Goal: Task Accomplishment & Management: Manage account settings

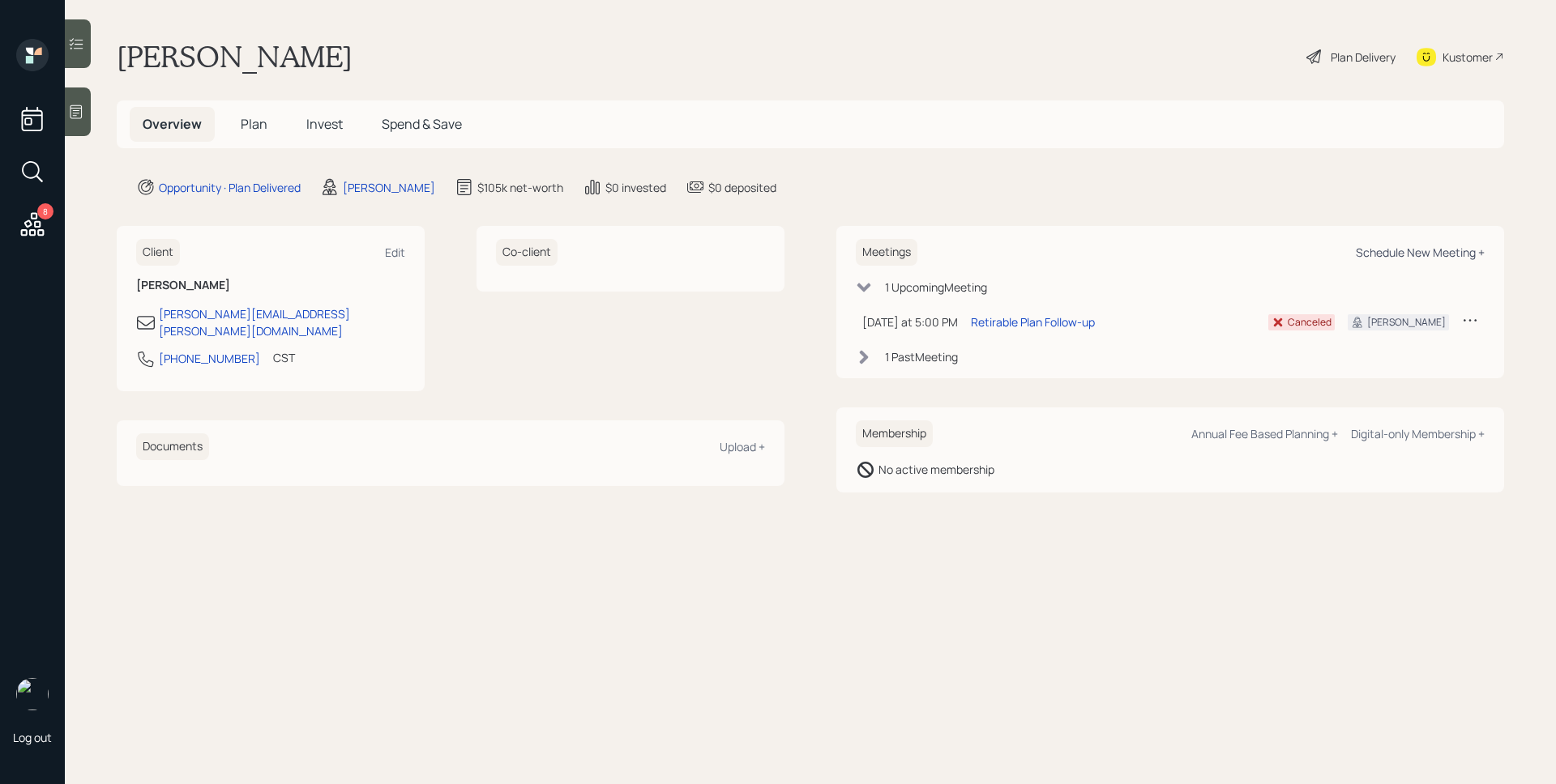
click at [1443, 256] on div "Schedule New Meeting +" at bounding box center [1420, 252] width 129 height 15
select select "d946c976-65aa-4529-ac9d-02c4f1114fc0"
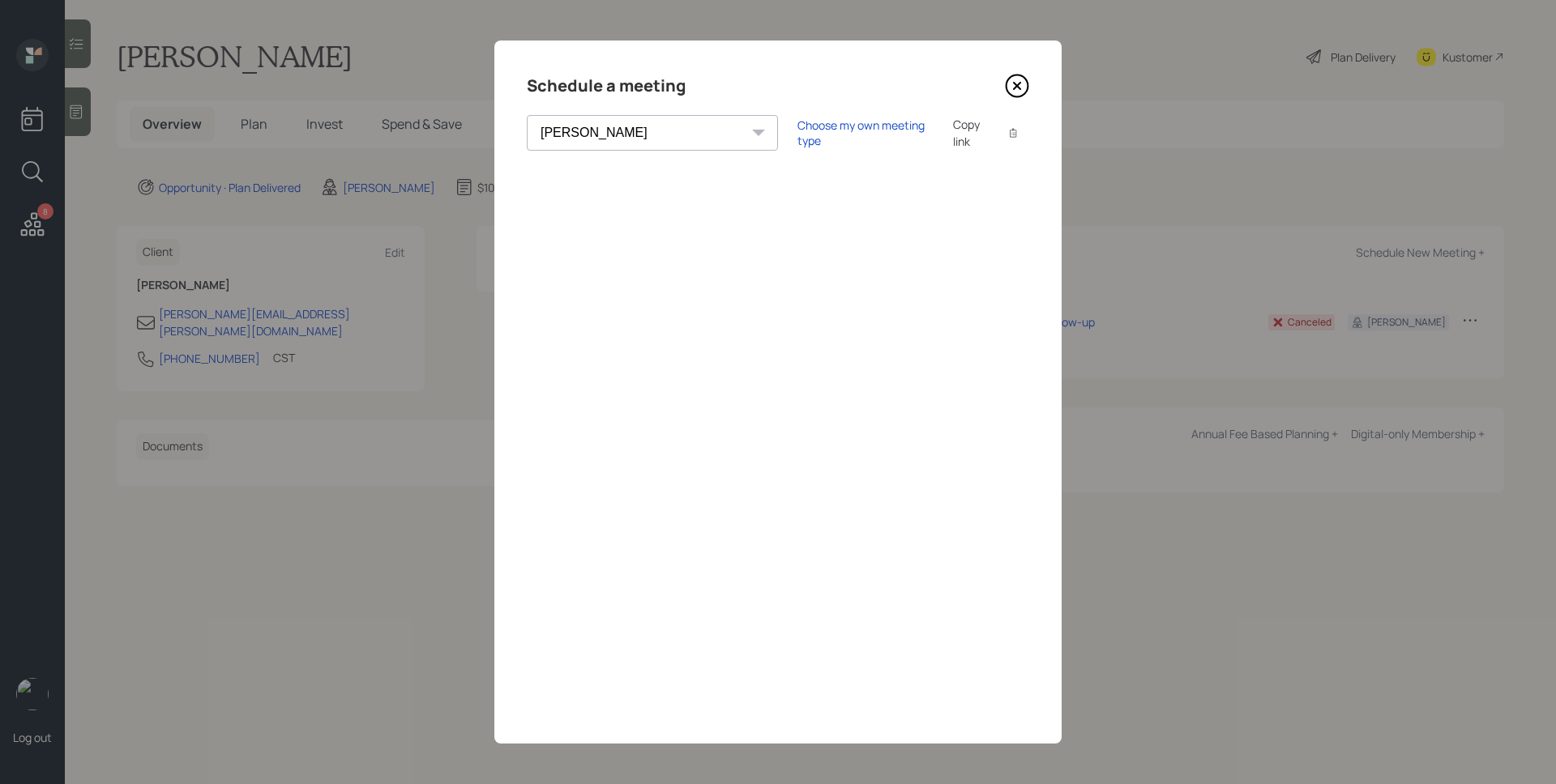
click at [1020, 86] on icon at bounding box center [1017, 86] width 24 height 24
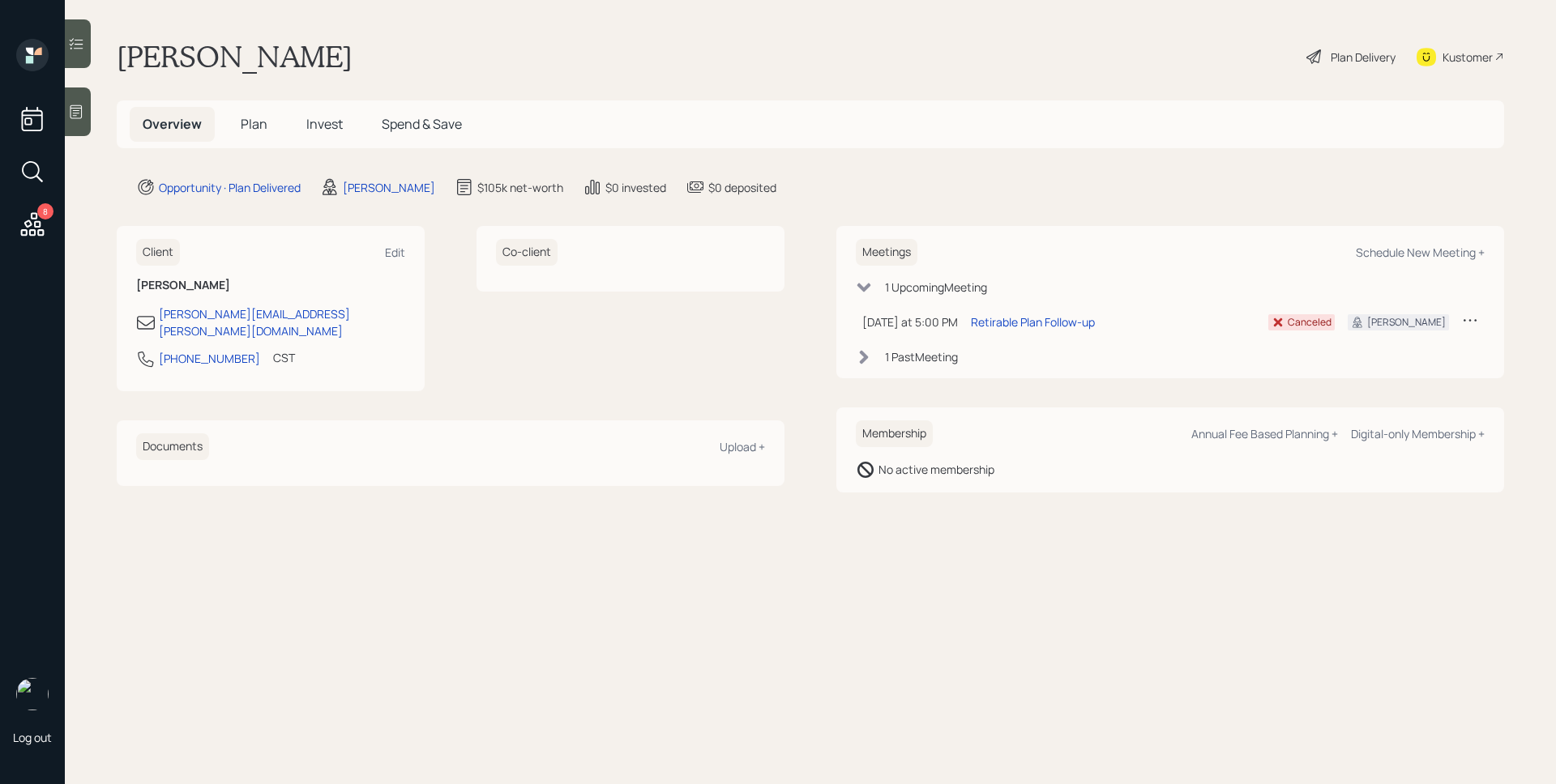
click at [28, 223] on icon at bounding box center [33, 224] width 29 height 29
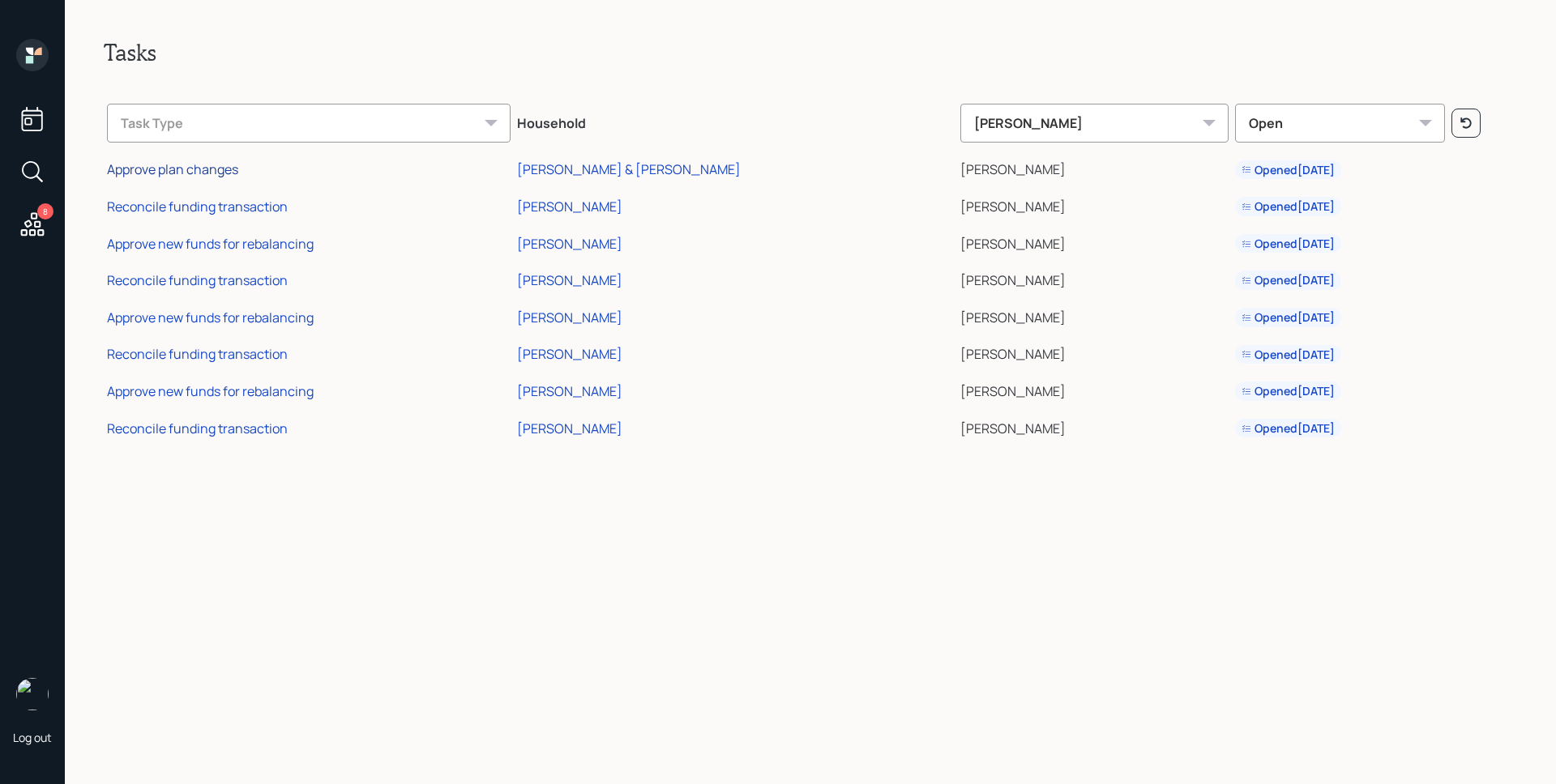
click at [224, 165] on div "Approve plan changes" at bounding box center [173, 169] width 132 height 18
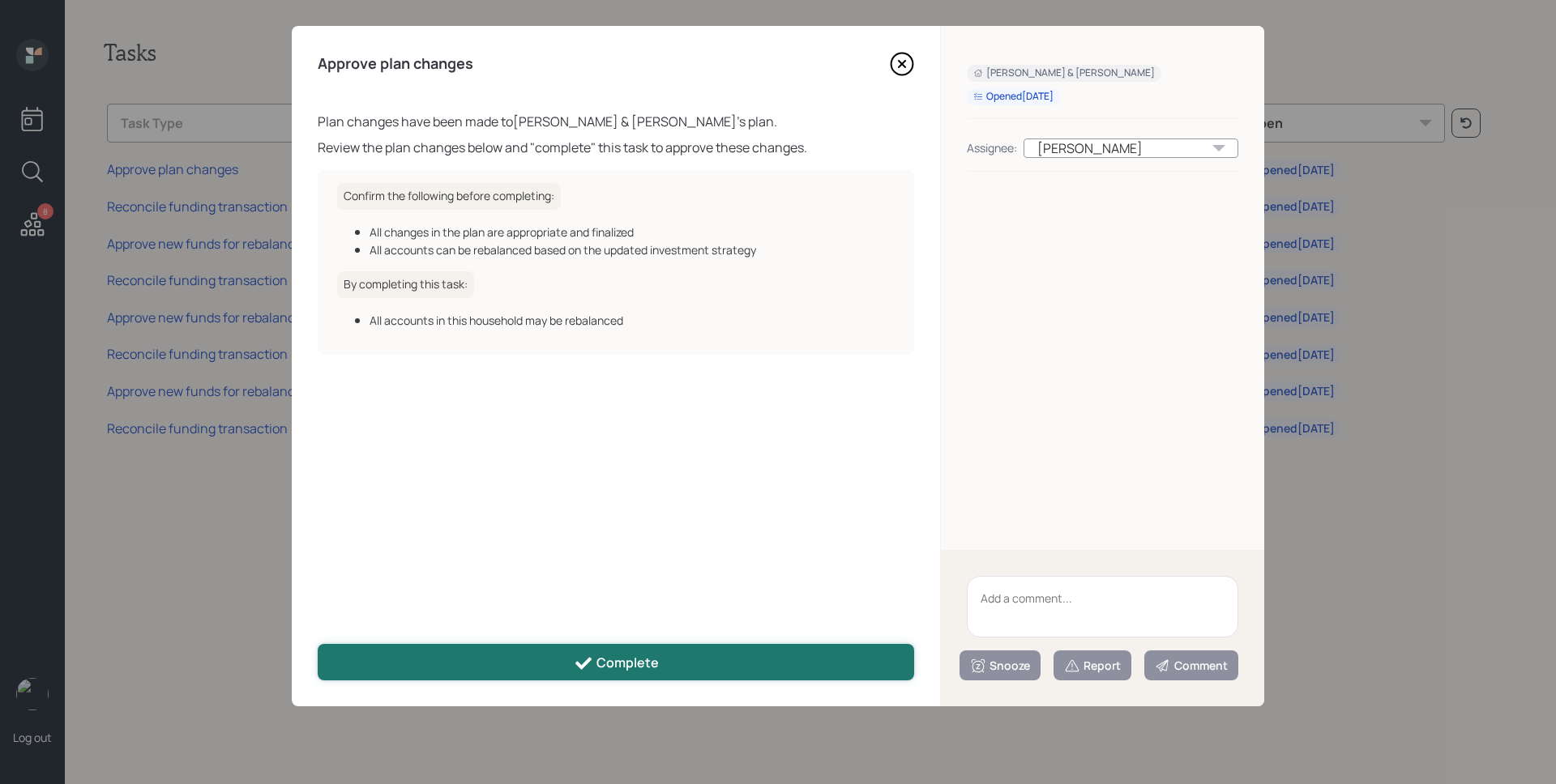
click at [638, 665] on div "Complete" at bounding box center [616, 664] width 85 height 19
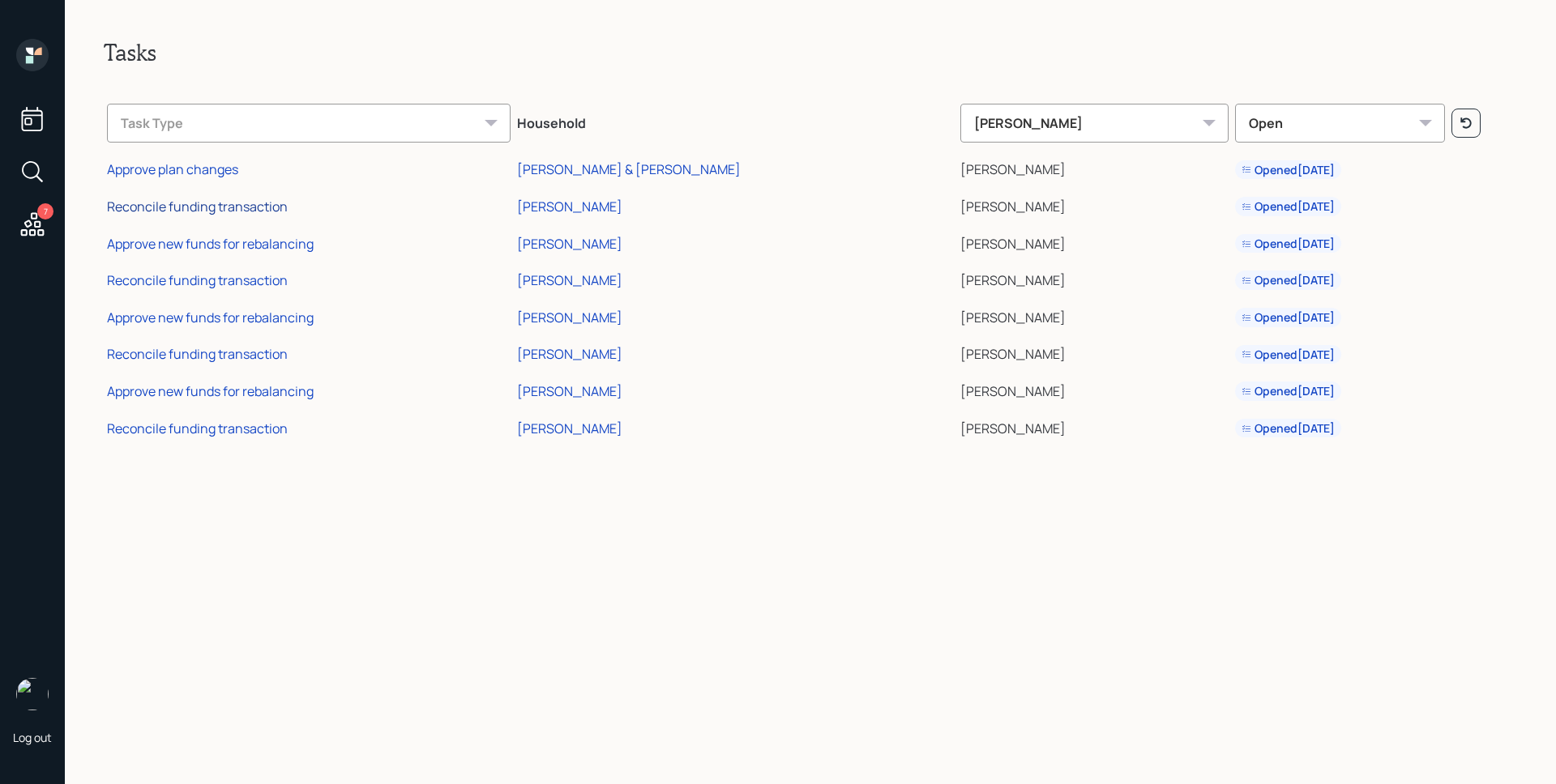
click at [212, 211] on div "Reconcile funding transaction" at bounding box center [197, 206] width 180 height 18
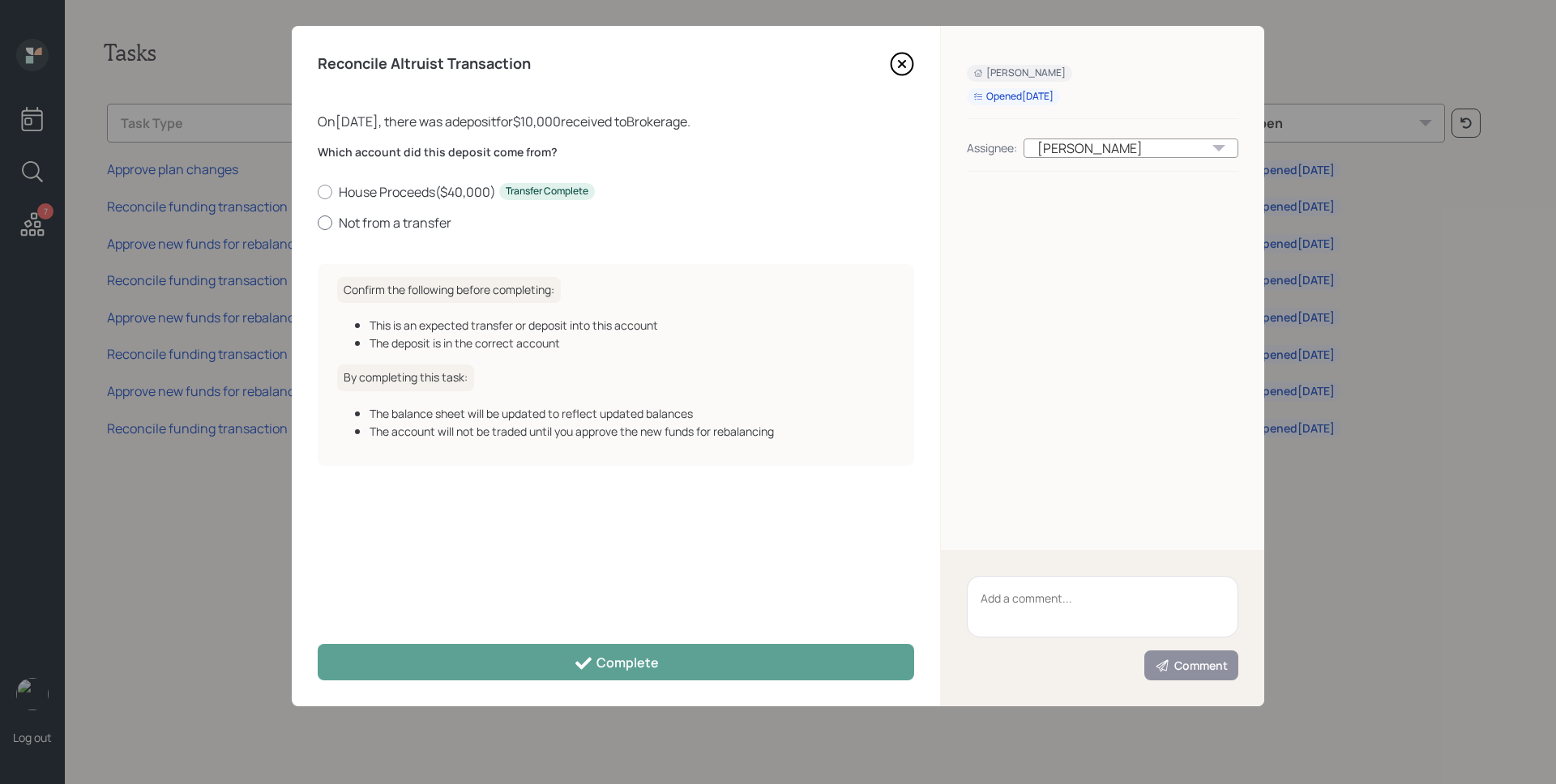
click at [401, 220] on label "Not from a transfer" at bounding box center [616, 223] width 596 height 18
click at [318, 222] on input "Not from a transfer" at bounding box center [317, 222] width 1 height 1
radio input "true"
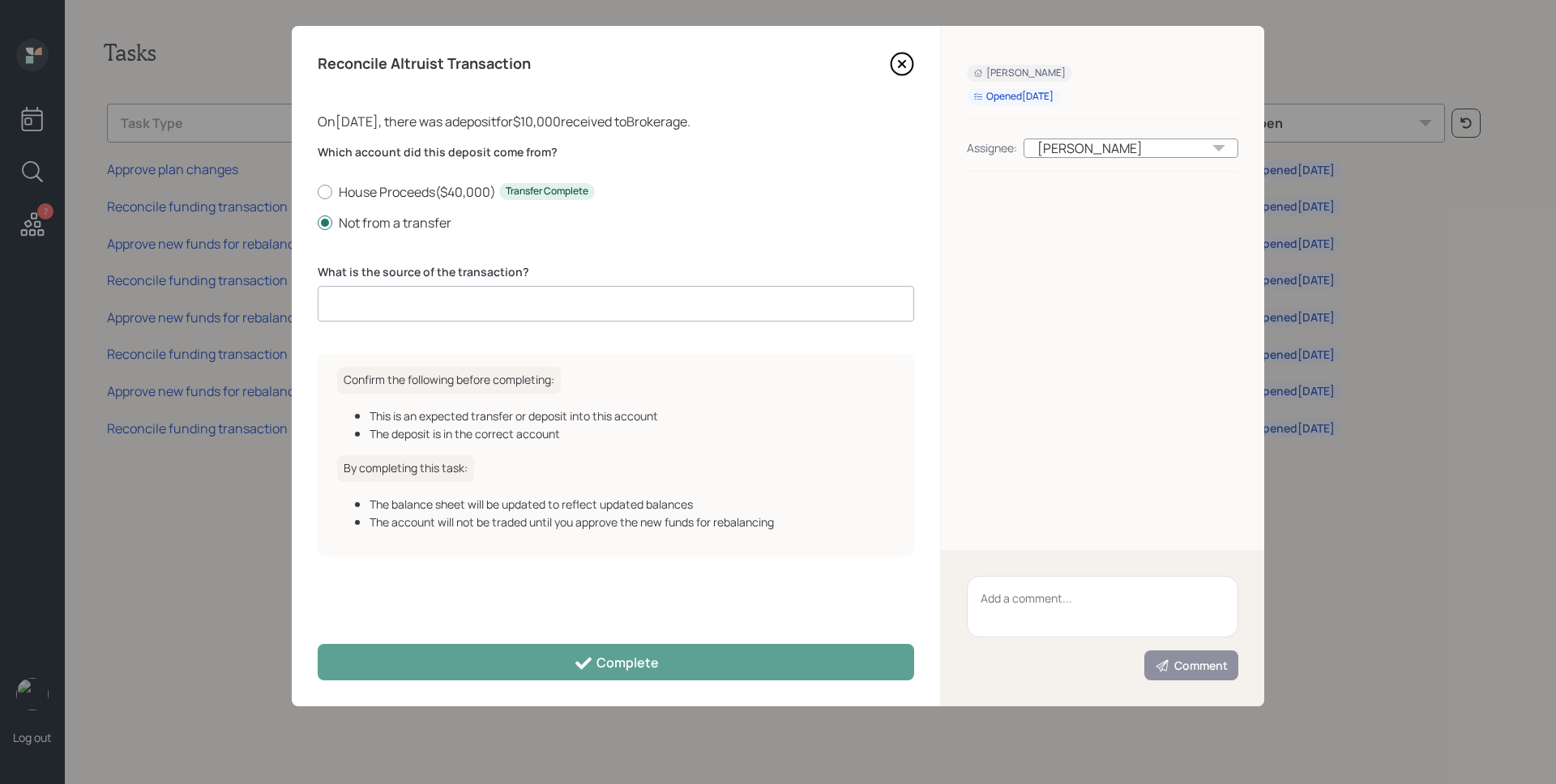
click at [414, 308] on input at bounding box center [616, 304] width 596 height 36
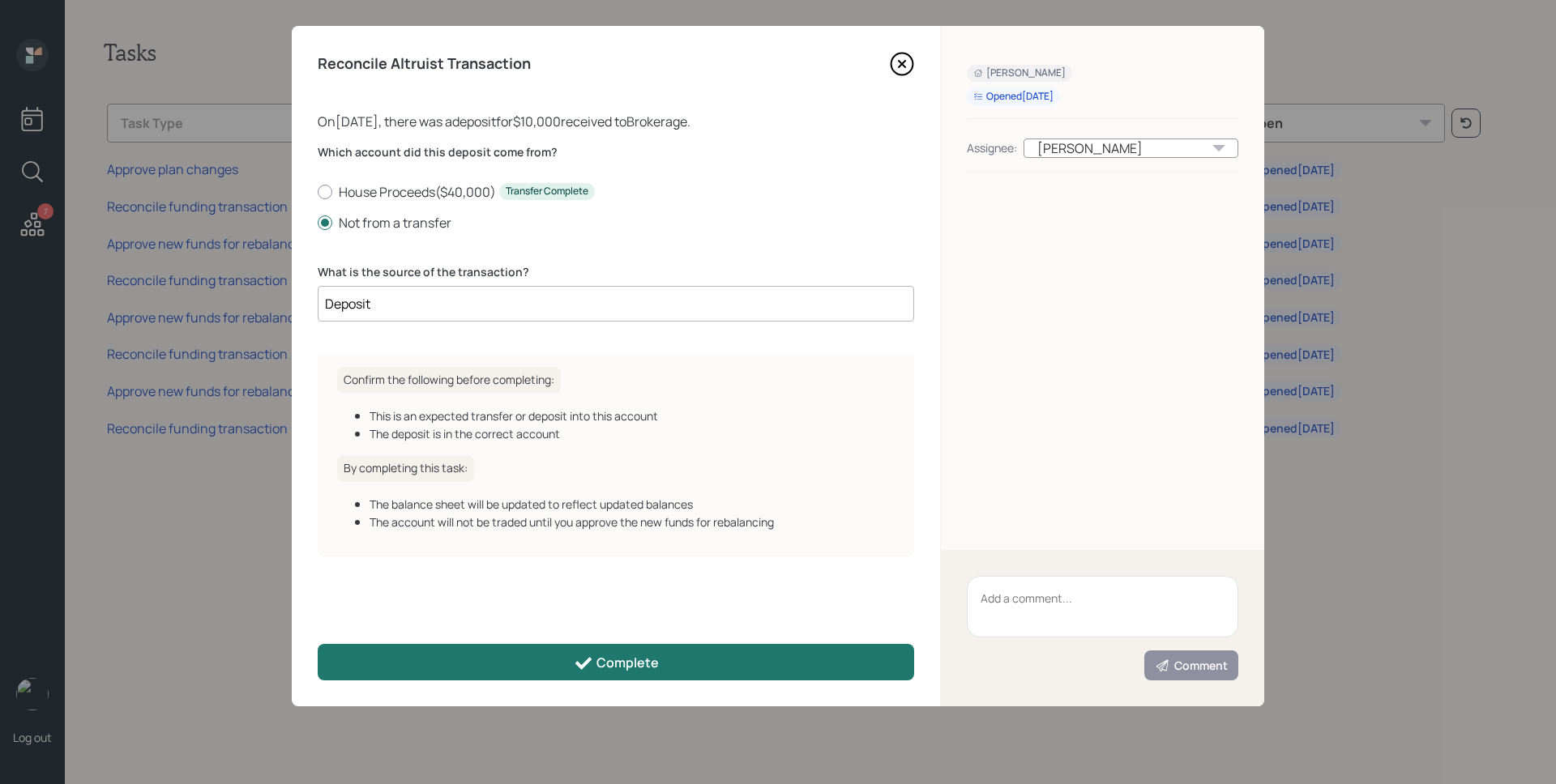
type input "Deposit"
click at [565, 670] on button "Complete" at bounding box center [616, 662] width 596 height 37
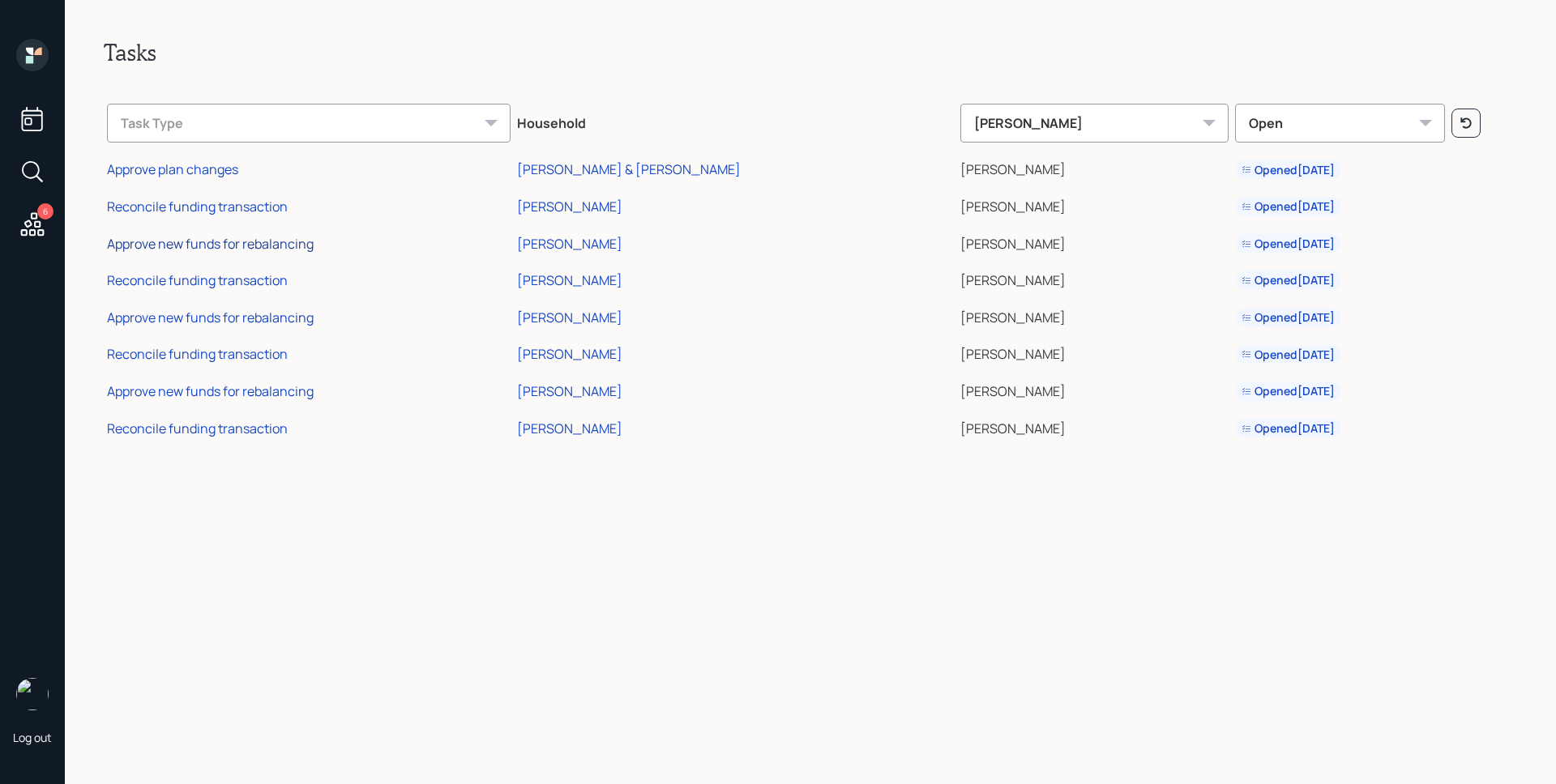
click at [258, 252] on div "Approve new funds for rebalancing" at bounding box center [210, 244] width 206 height 18
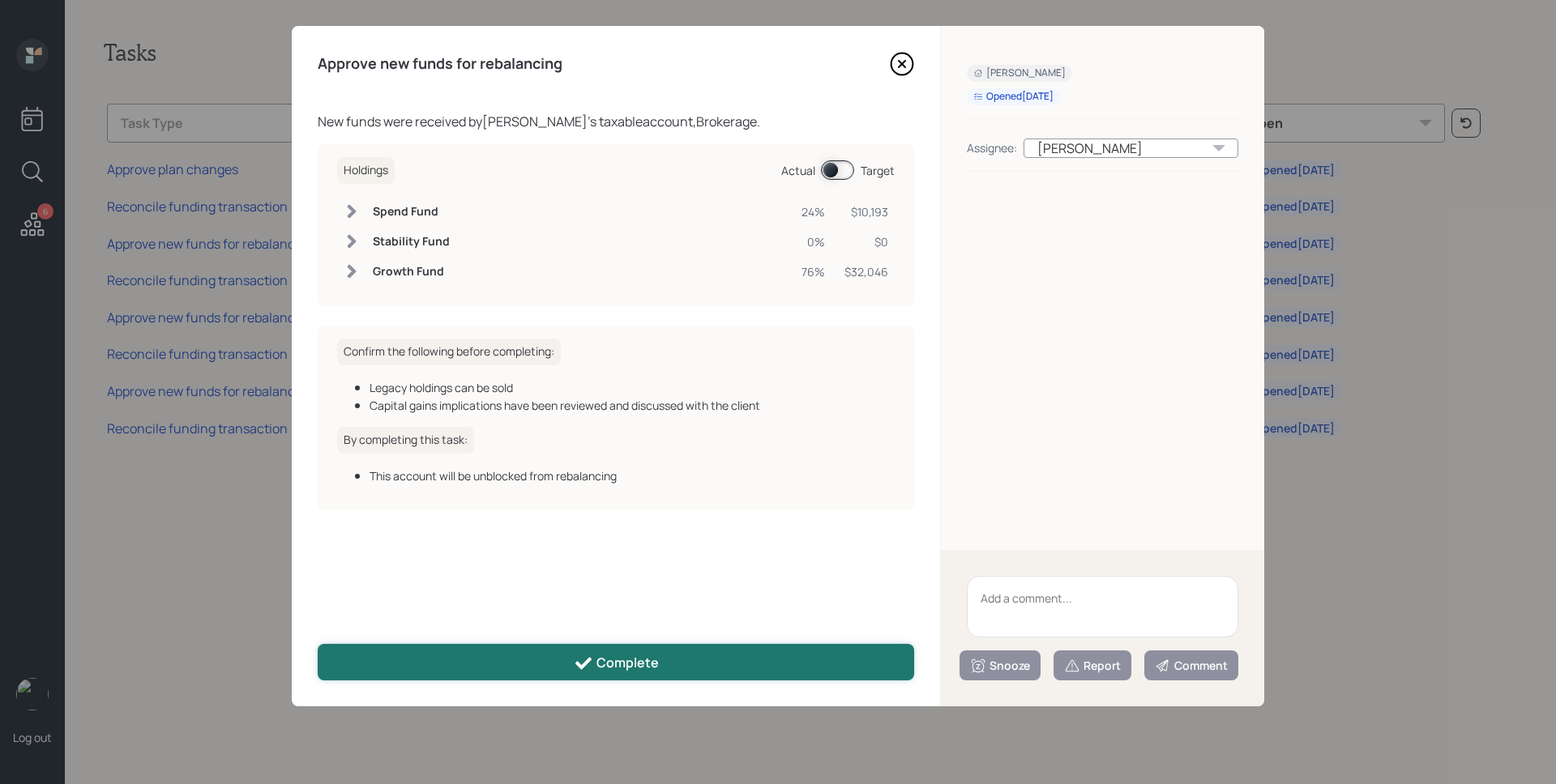
click at [600, 671] on div "Complete" at bounding box center [616, 664] width 85 height 19
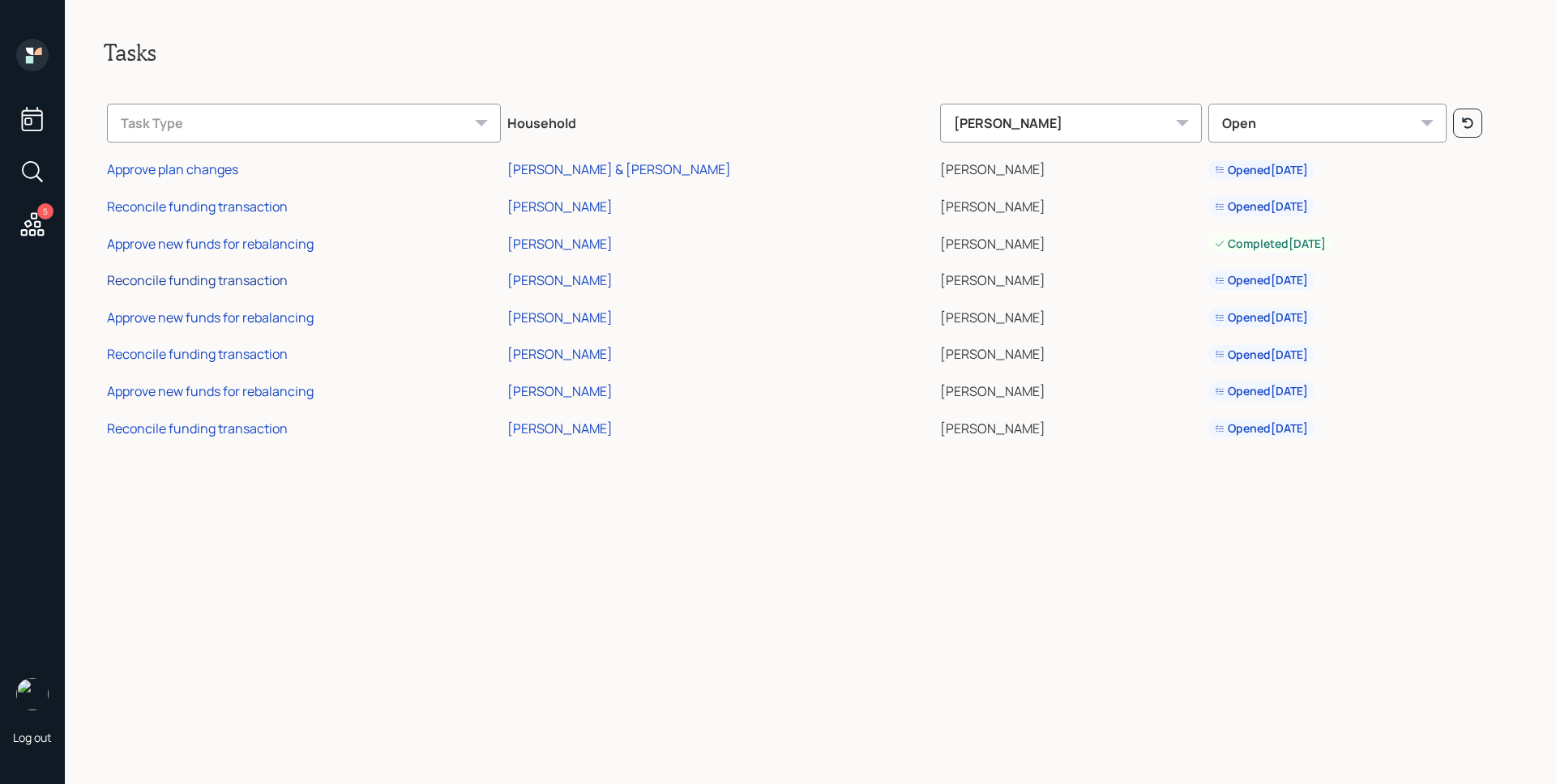
click at [214, 276] on div "Reconcile funding transaction" at bounding box center [197, 280] width 180 height 18
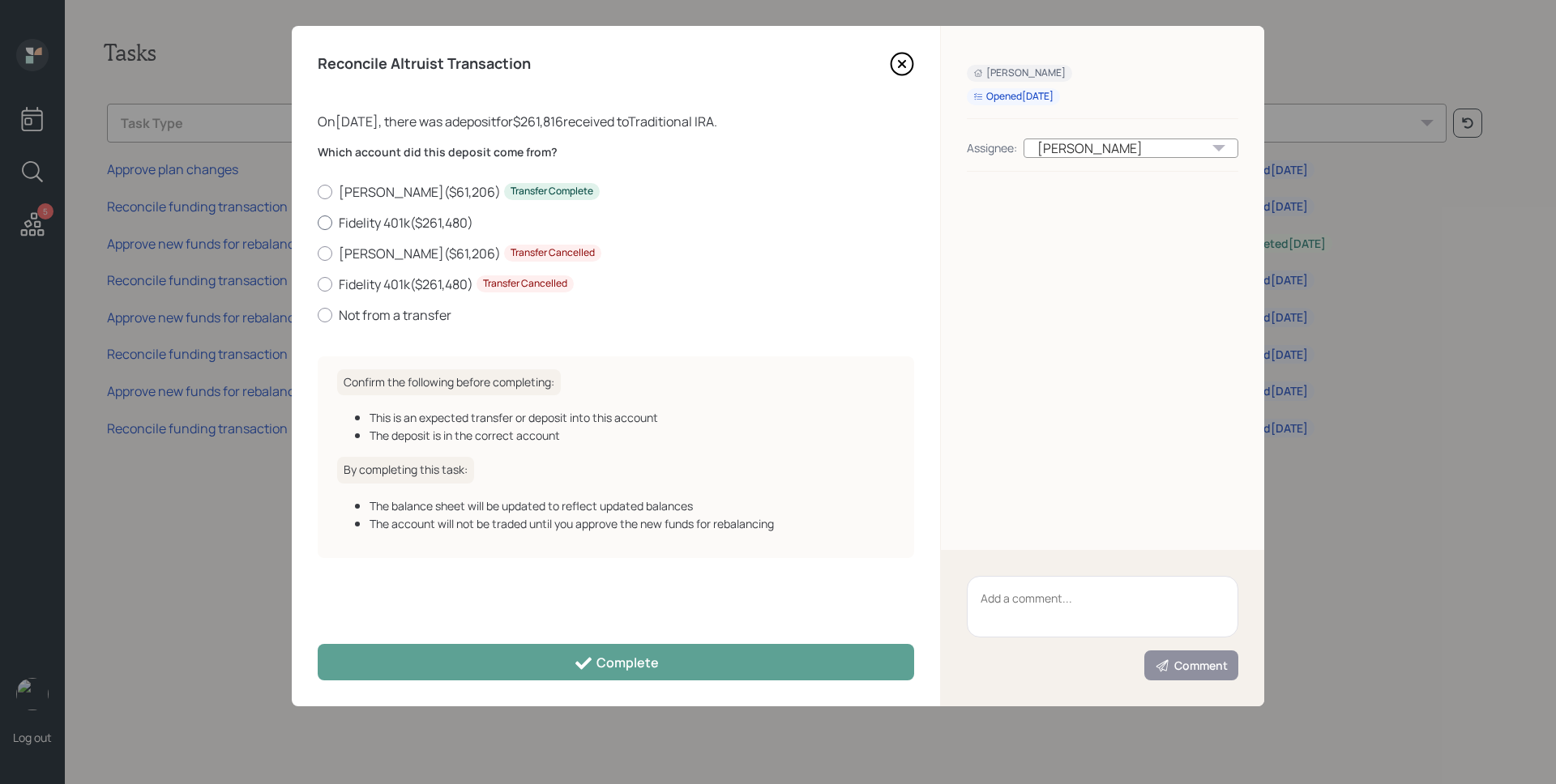
click at [361, 225] on label "Fidelity 401k ( $261,480 )" at bounding box center [616, 223] width 596 height 18
click at [318, 223] on input "Fidelity 401k ( $261,480 )" at bounding box center [317, 222] width 1 height 1
radio input "true"
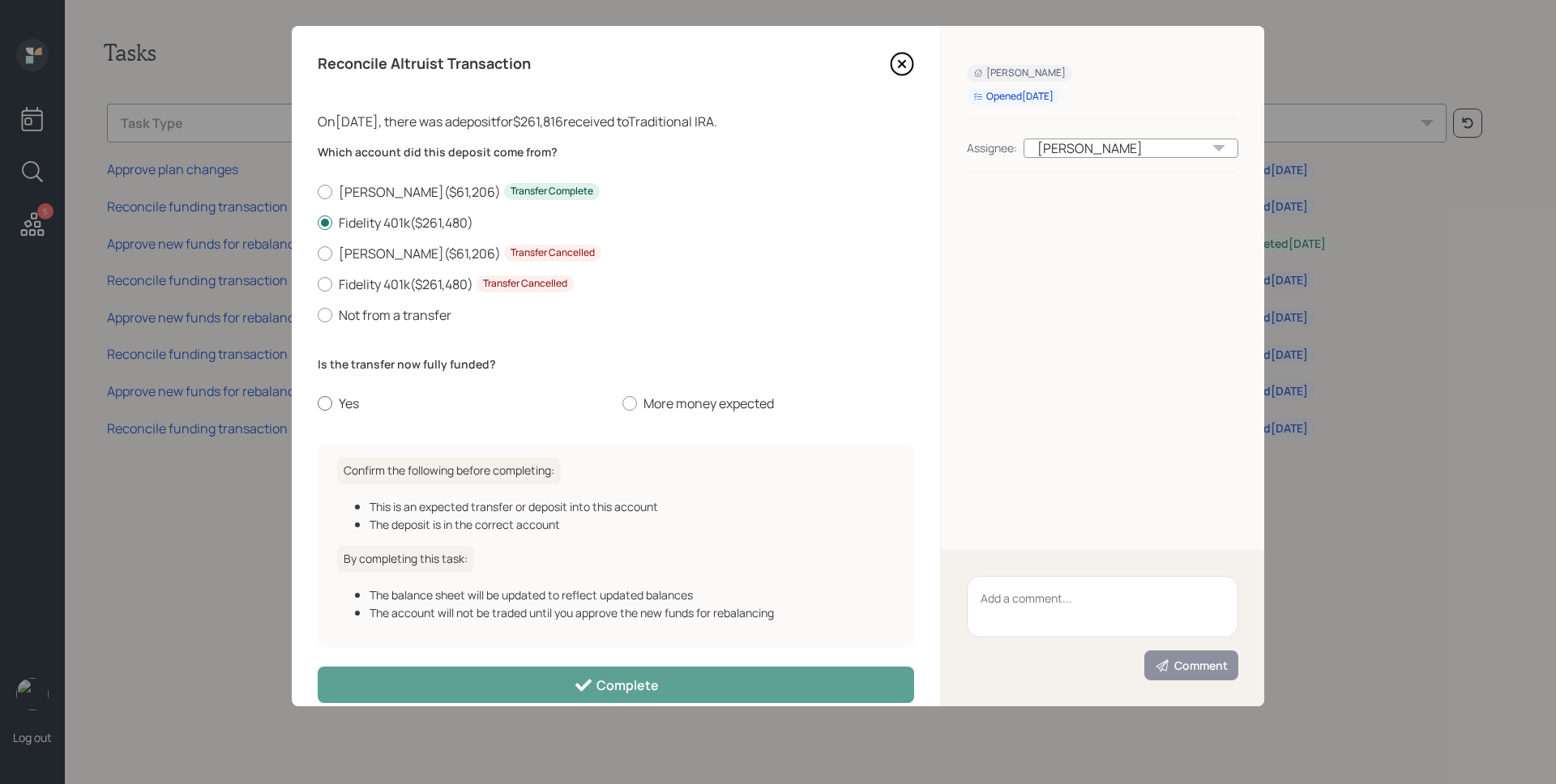
click at [347, 405] on label "Yes" at bounding box center [463, 404] width 292 height 18
click at [318, 405] on input "Yes" at bounding box center [317, 404] width 1 height 1
radio input "true"
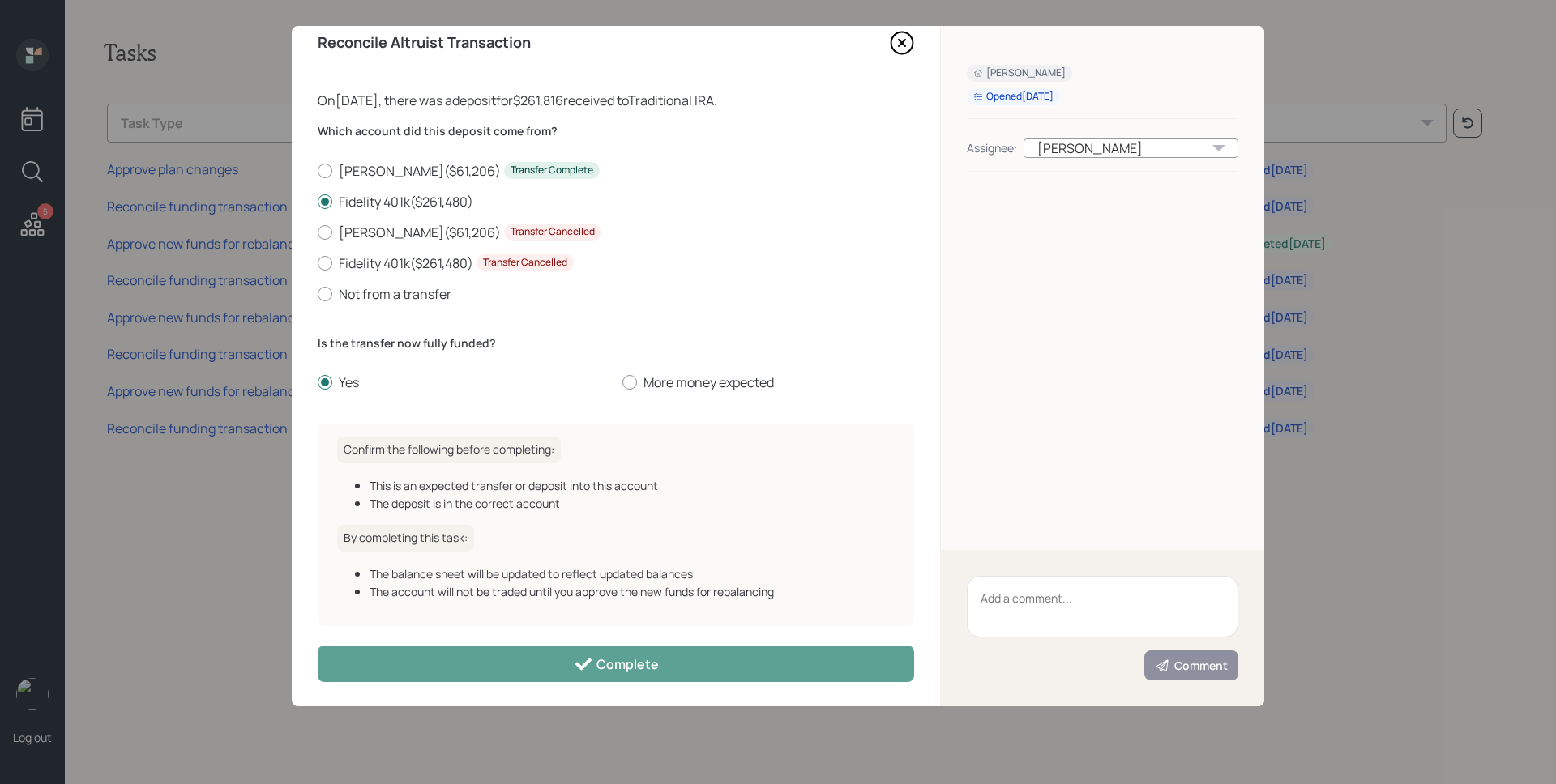
scroll to position [24, 0]
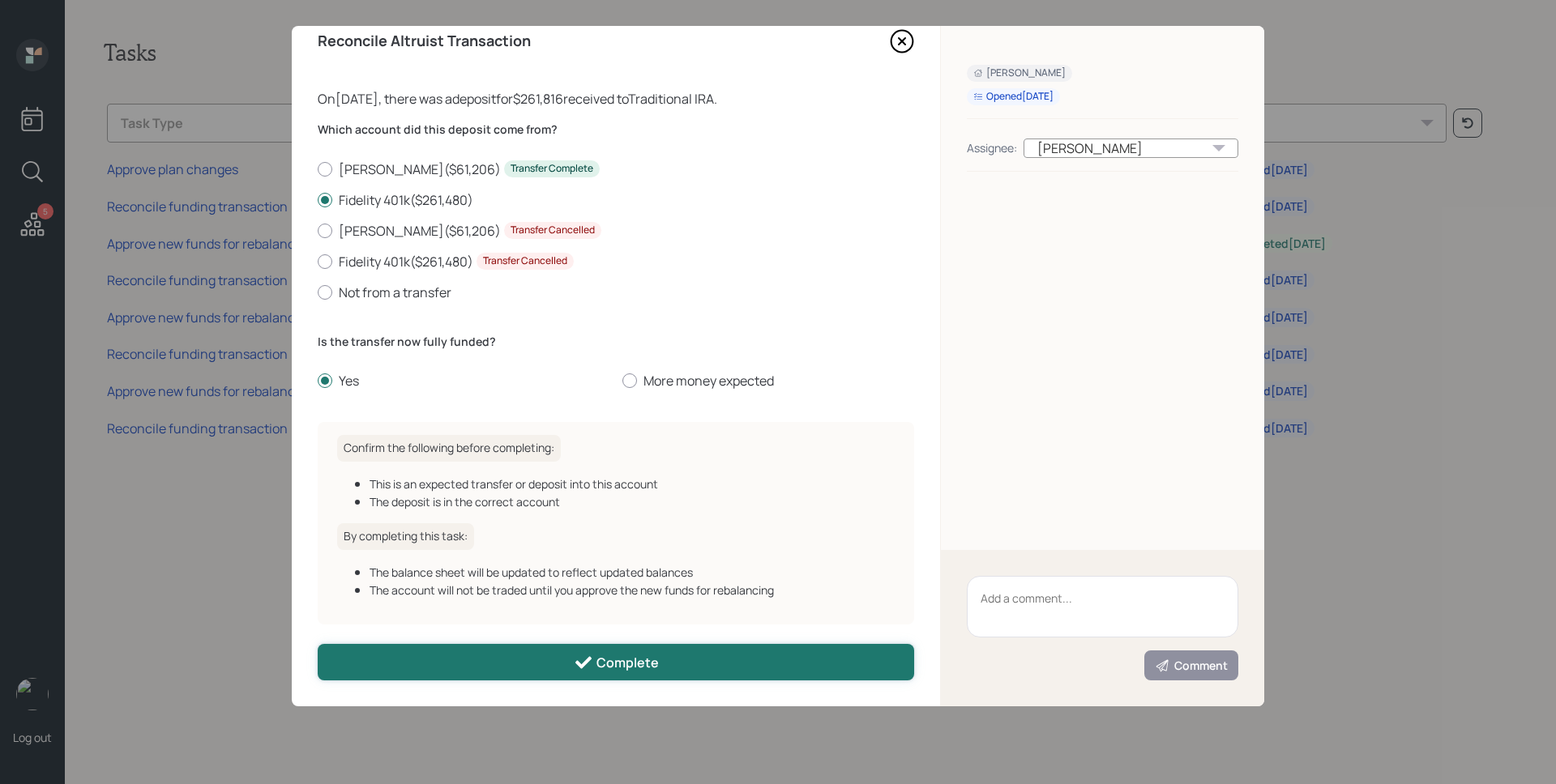
click at [566, 656] on button "Complete" at bounding box center [616, 662] width 596 height 37
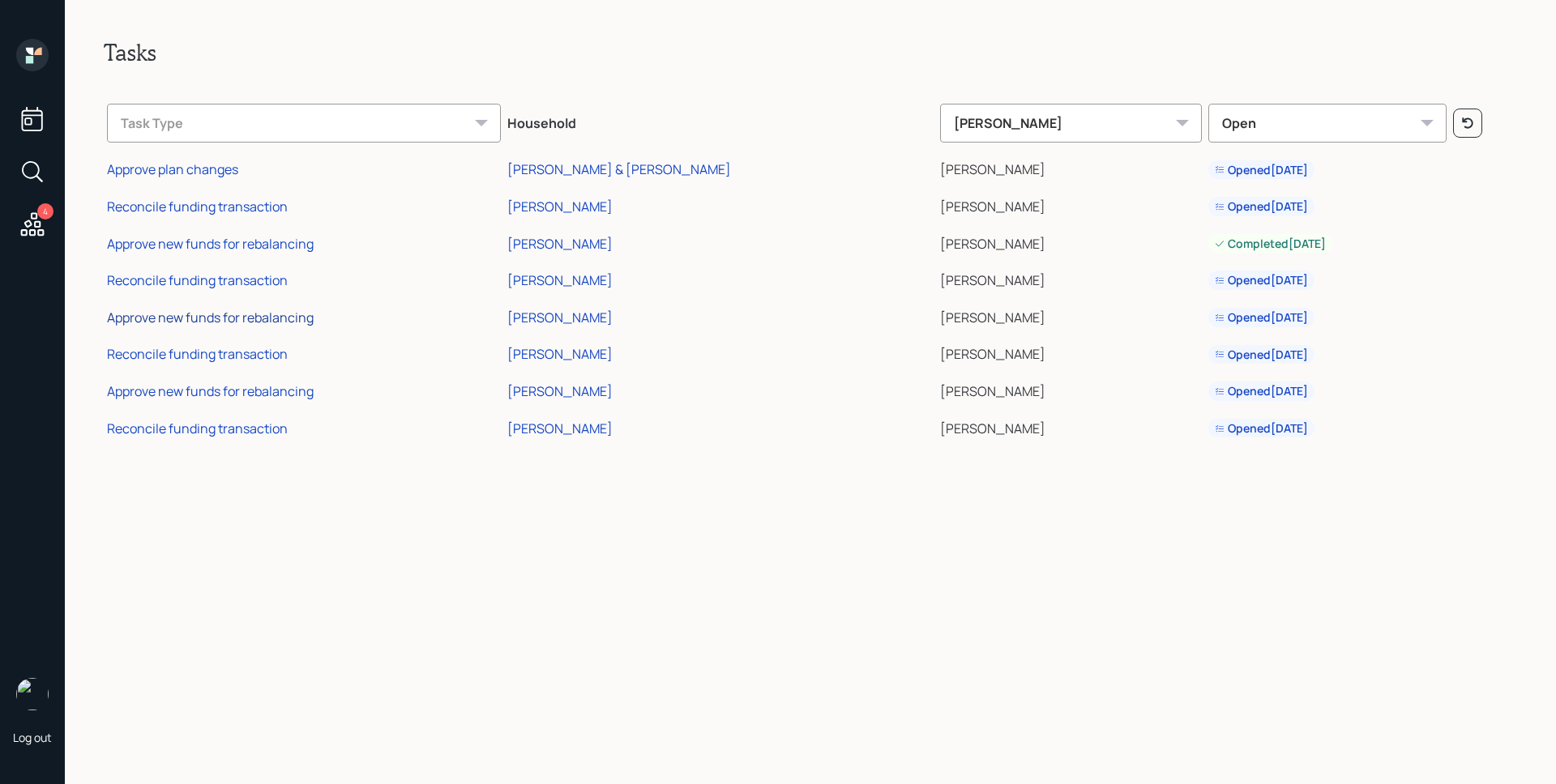
click at [254, 310] on div "Approve new funds for rebalancing" at bounding box center [210, 318] width 206 height 18
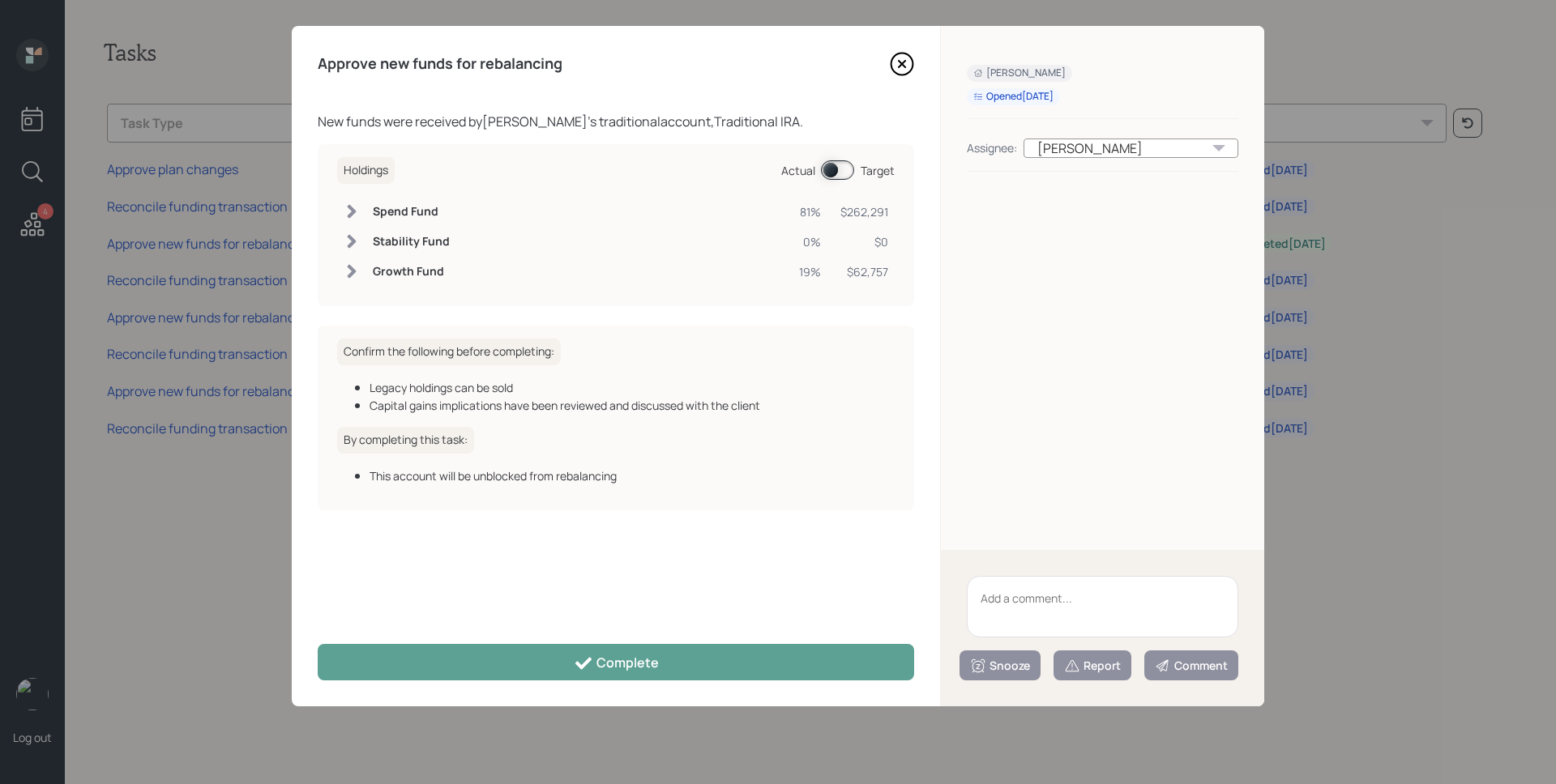
click at [594, 639] on div "Approve new funds for rebalancing New funds were received by Tina Whitaker 's t…" at bounding box center [616, 366] width 648 height 681
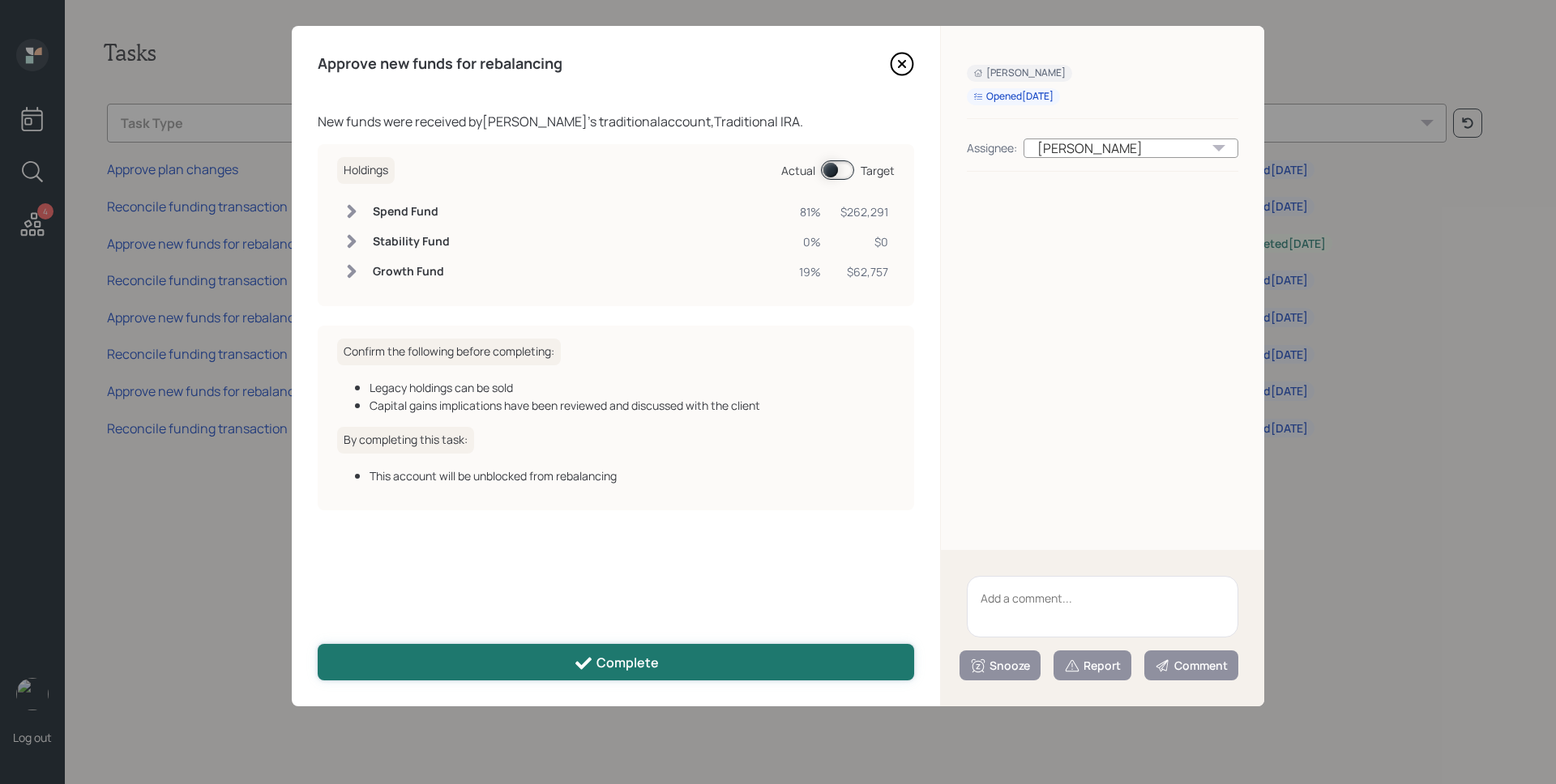
click at [594, 654] on div "Complete" at bounding box center [616, 664] width 85 height 19
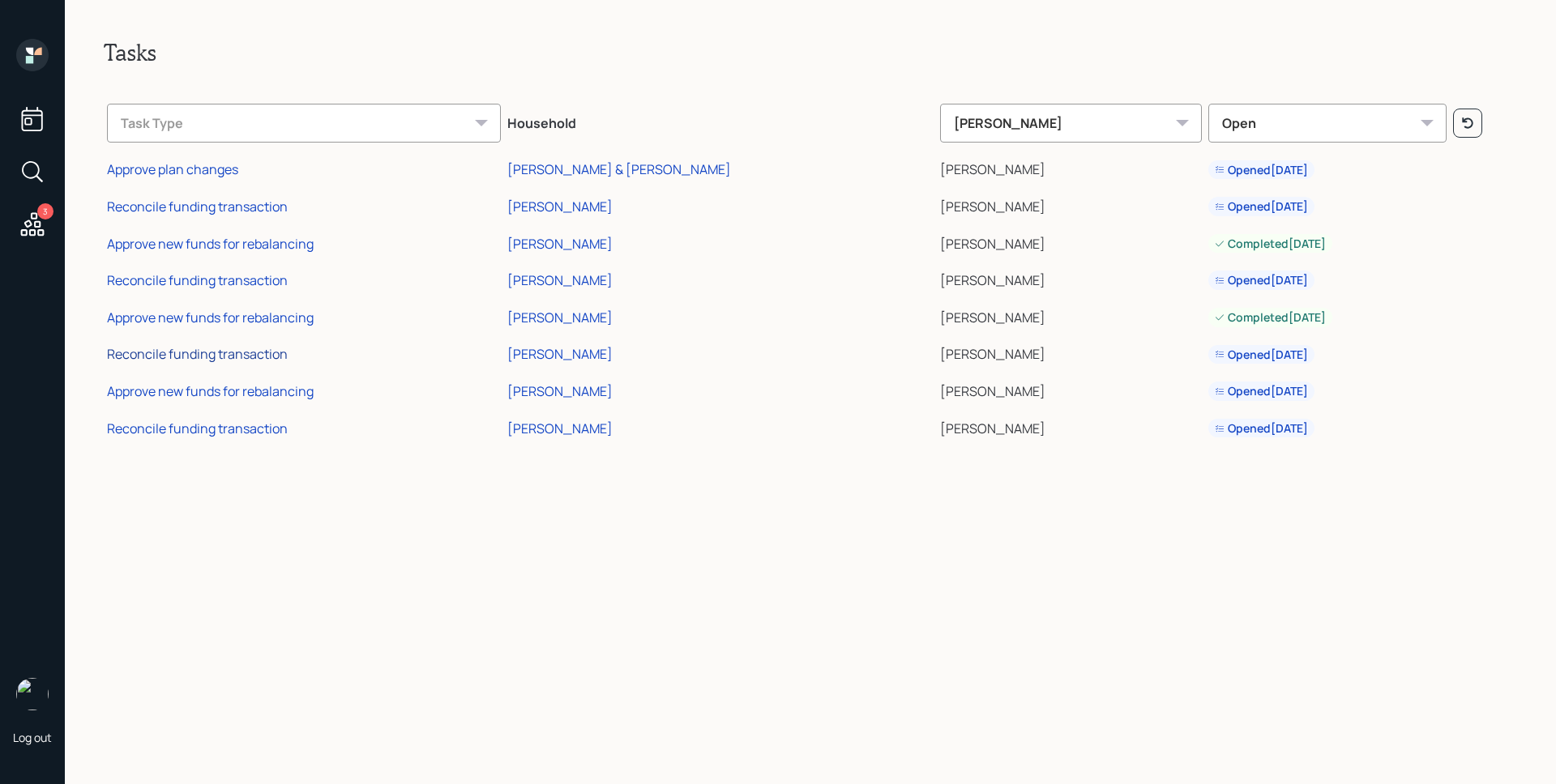
click at [254, 352] on div "Reconcile funding transaction" at bounding box center [197, 354] width 180 height 18
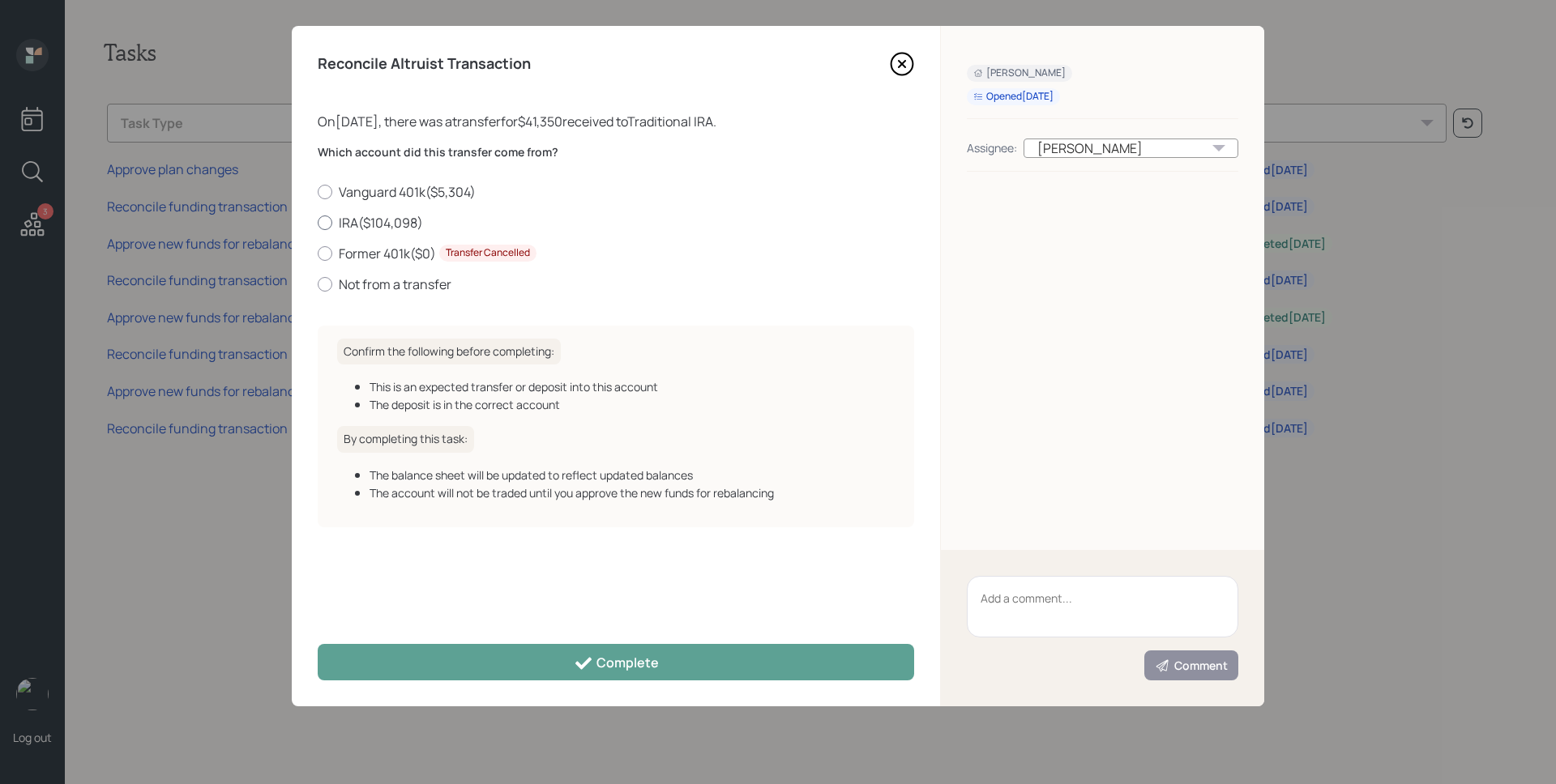
click at [428, 219] on label "IRA ( $104,098 )" at bounding box center [616, 223] width 596 height 18
click at [318, 222] on input "IRA ( $104,098 )" at bounding box center [317, 222] width 1 height 1
radio input "true"
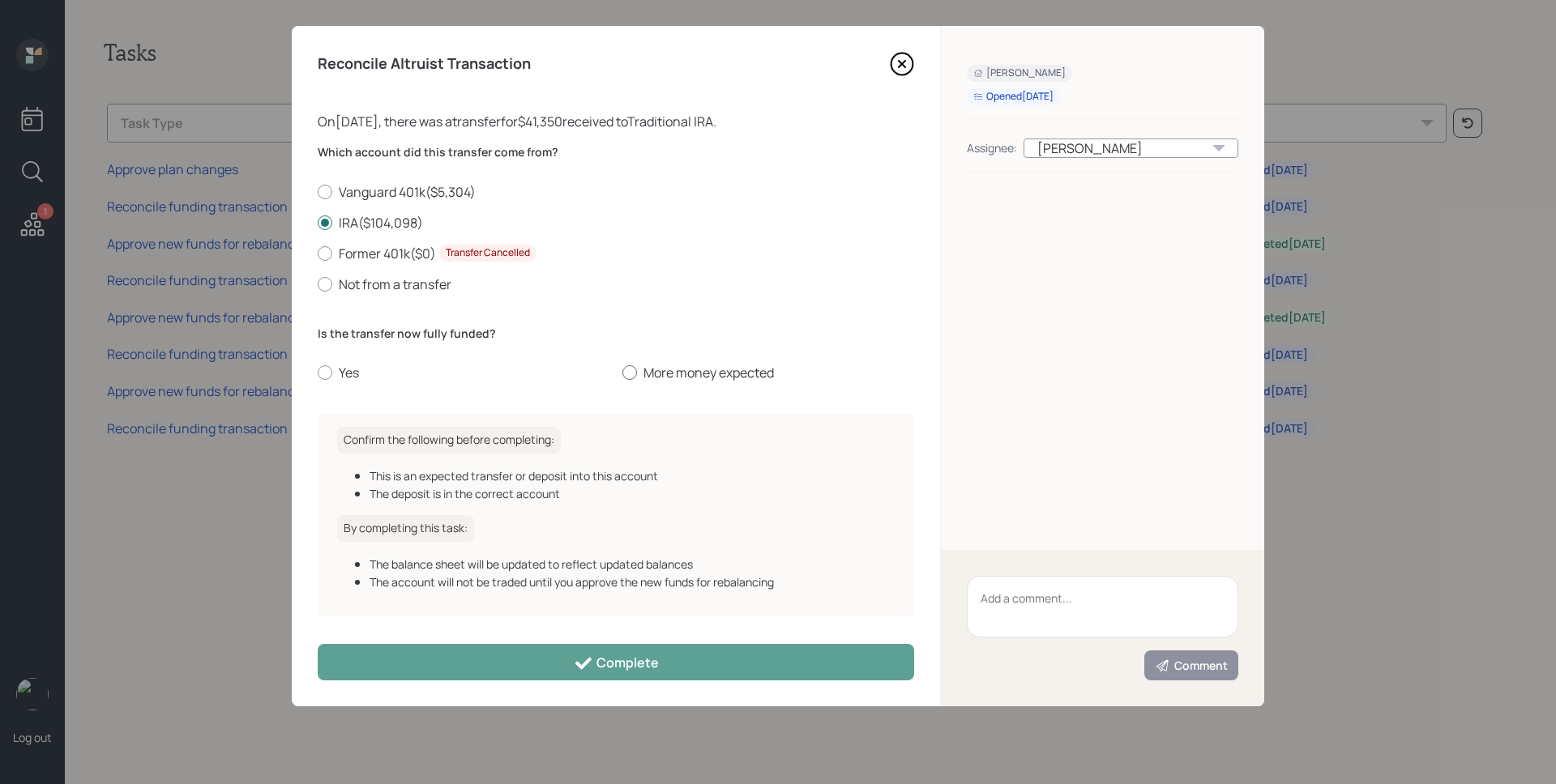
click at [649, 370] on label "More money expected" at bounding box center [768, 373] width 292 height 18
click at [622, 373] on input "More money expected" at bounding box center [622, 373] width 1 height 1
radio input "true"
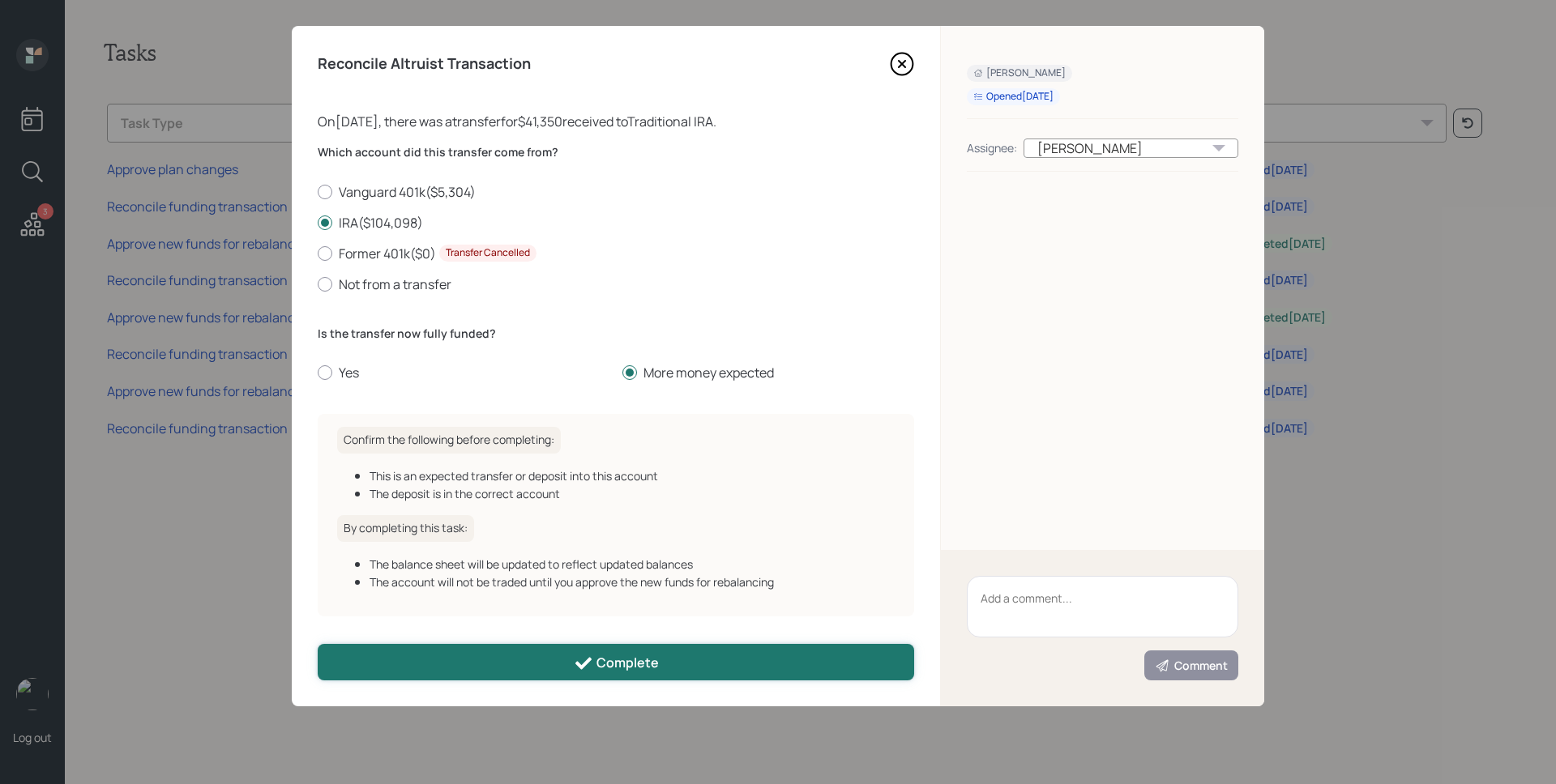
click at [667, 670] on button "Complete" at bounding box center [616, 662] width 596 height 37
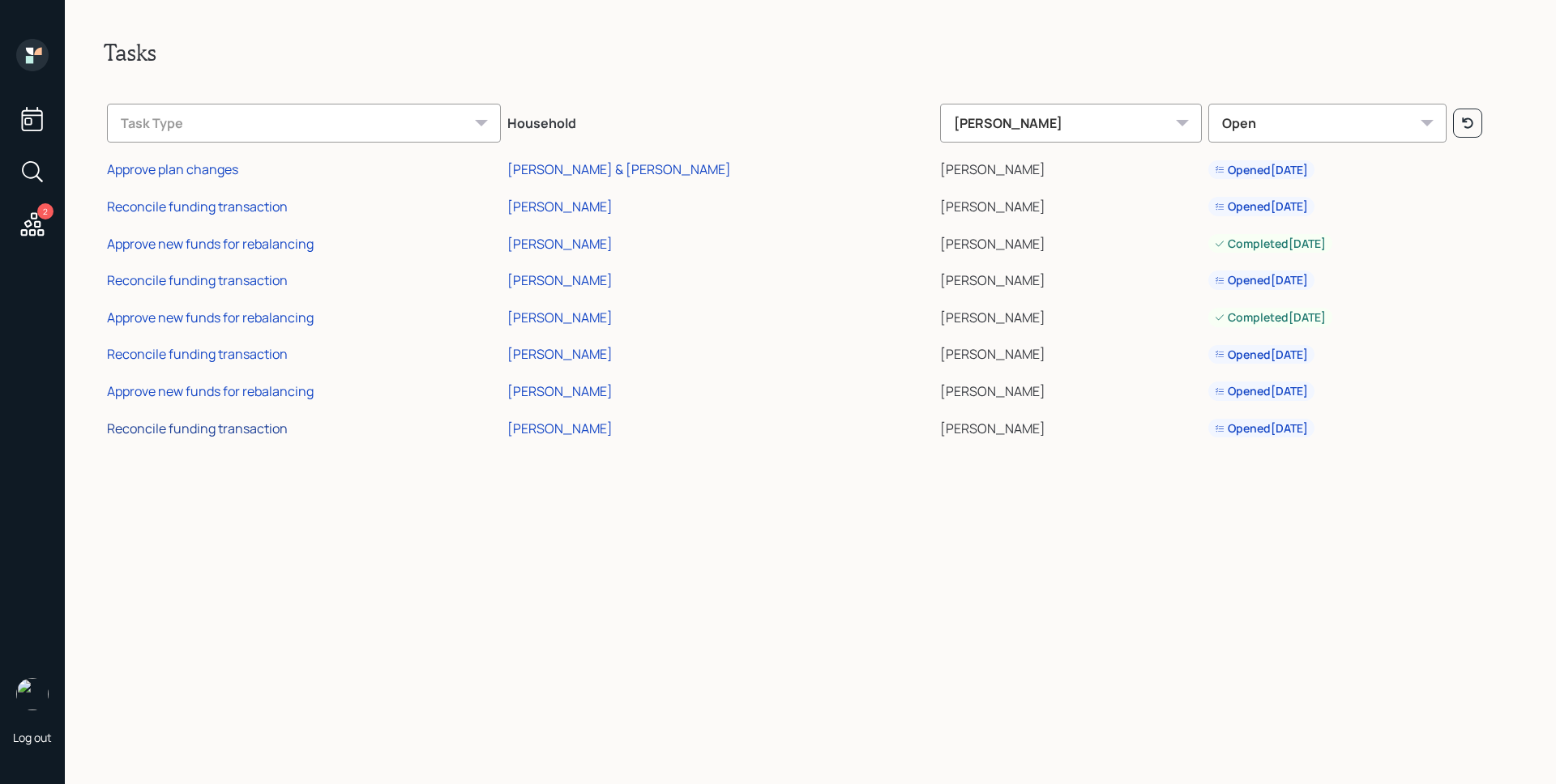
click at [259, 427] on div "Reconcile funding transaction" at bounding box center [197, 429] width 180 height 18
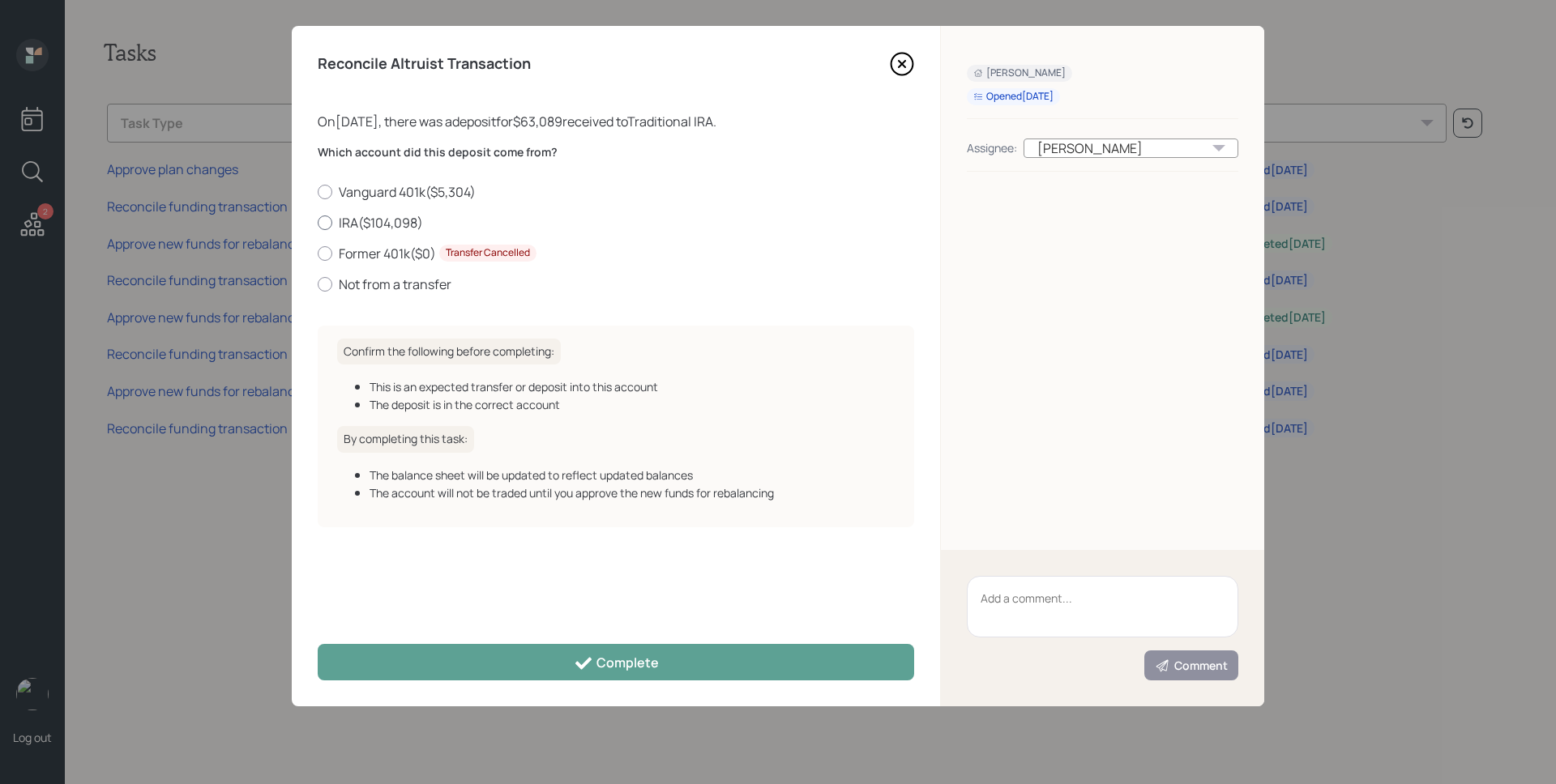
click at [408, 221] on label "IRA ( $104,098 )" at bounding box center [616, 223] width 596 height 18
click at [318, 222] on input "IRA ( $104,098 )" at bounding box center [317, 222] width 1 height 1
radio input "true"
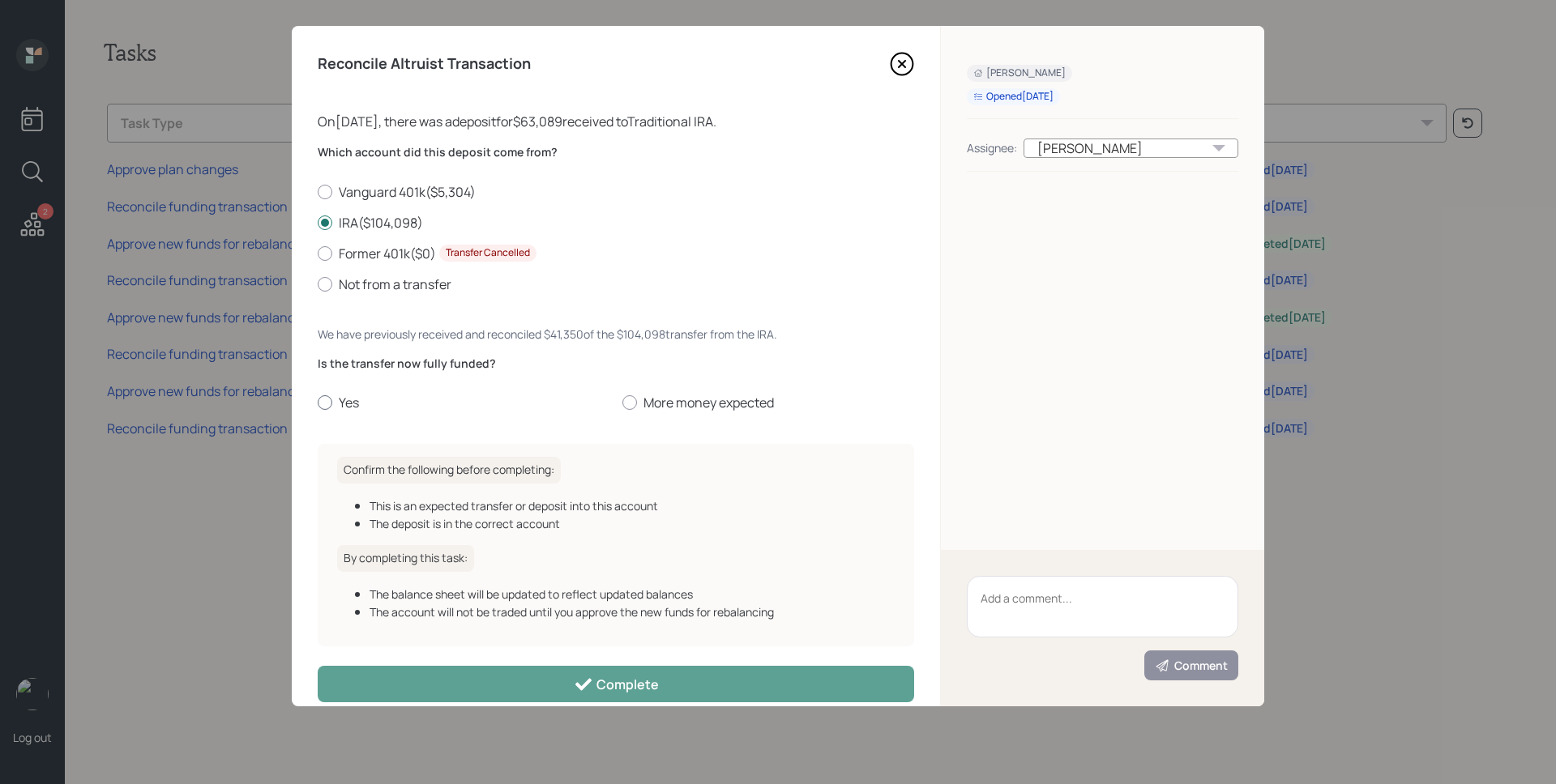
click at [357, 398] on label "Yes" at bounding box center [463, 403] width 292 height 18
click at [318, 403] on input "Yes" at bounding box center [317, 403] width 1 height 1
radio input "true"
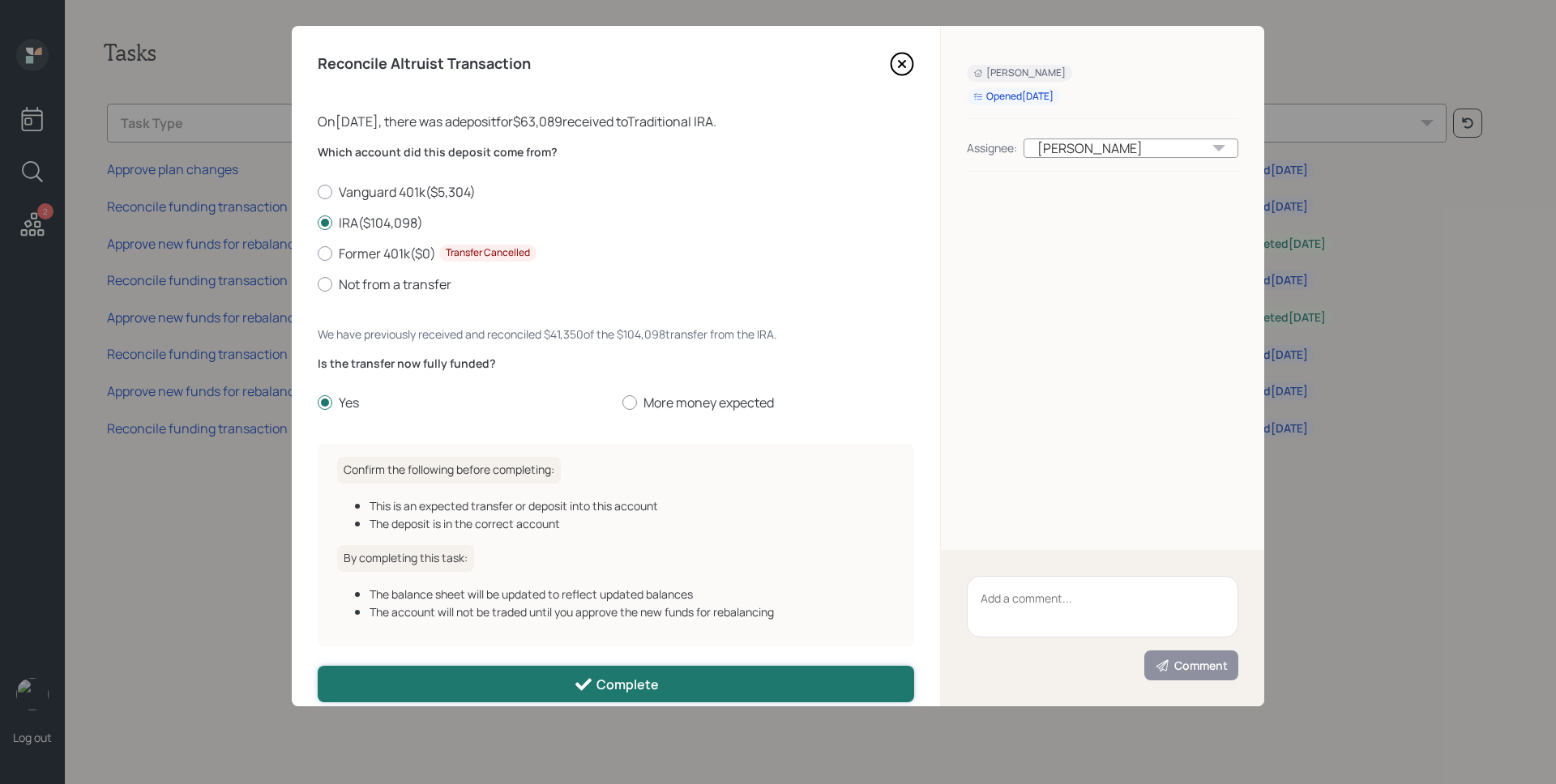
click at [616, 673] on button "Complete" at bounding box center [616, 684] width 596 height 37
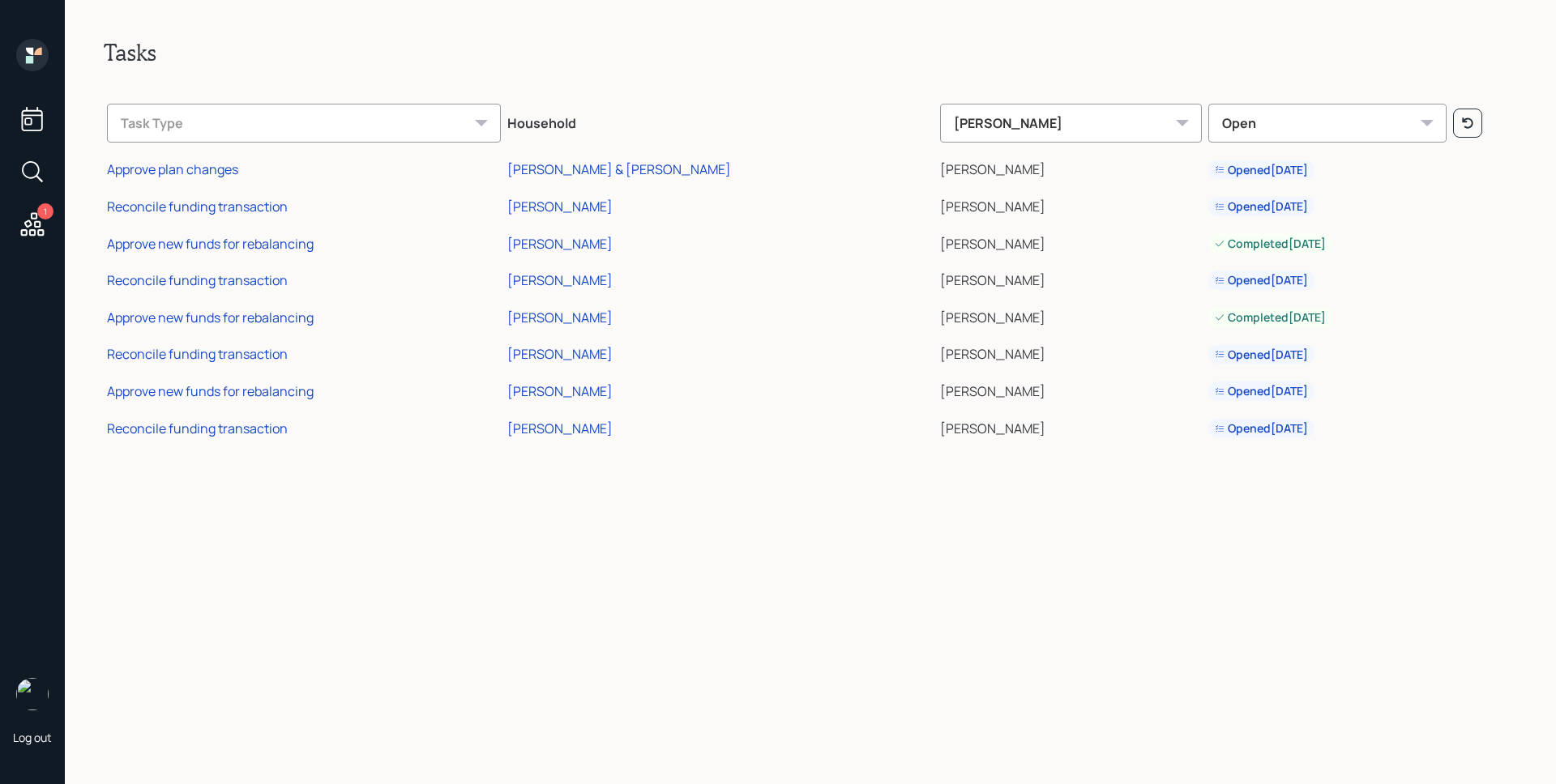
click at [208, 375] on td "Approve new funds for rebalancing" at bounding box center [304, 389] width 401 height 37
click at [214, 386] on div "Approve new funds for rebalancing" at bounding box center [210, 392] width 206 height 18
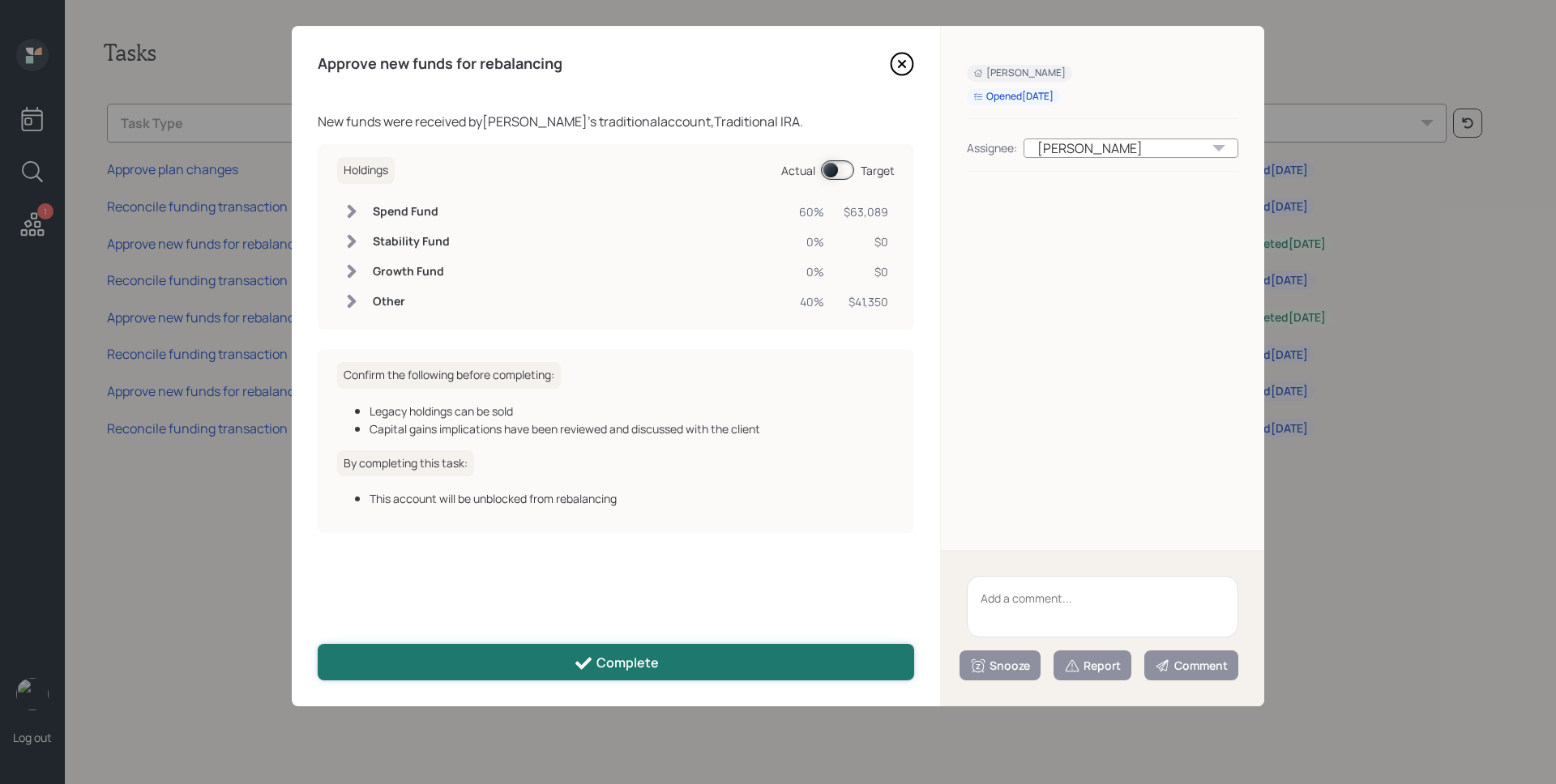
click at [602, 647] on button "Complete" at bounding box center [616, 662] width 596 height 37
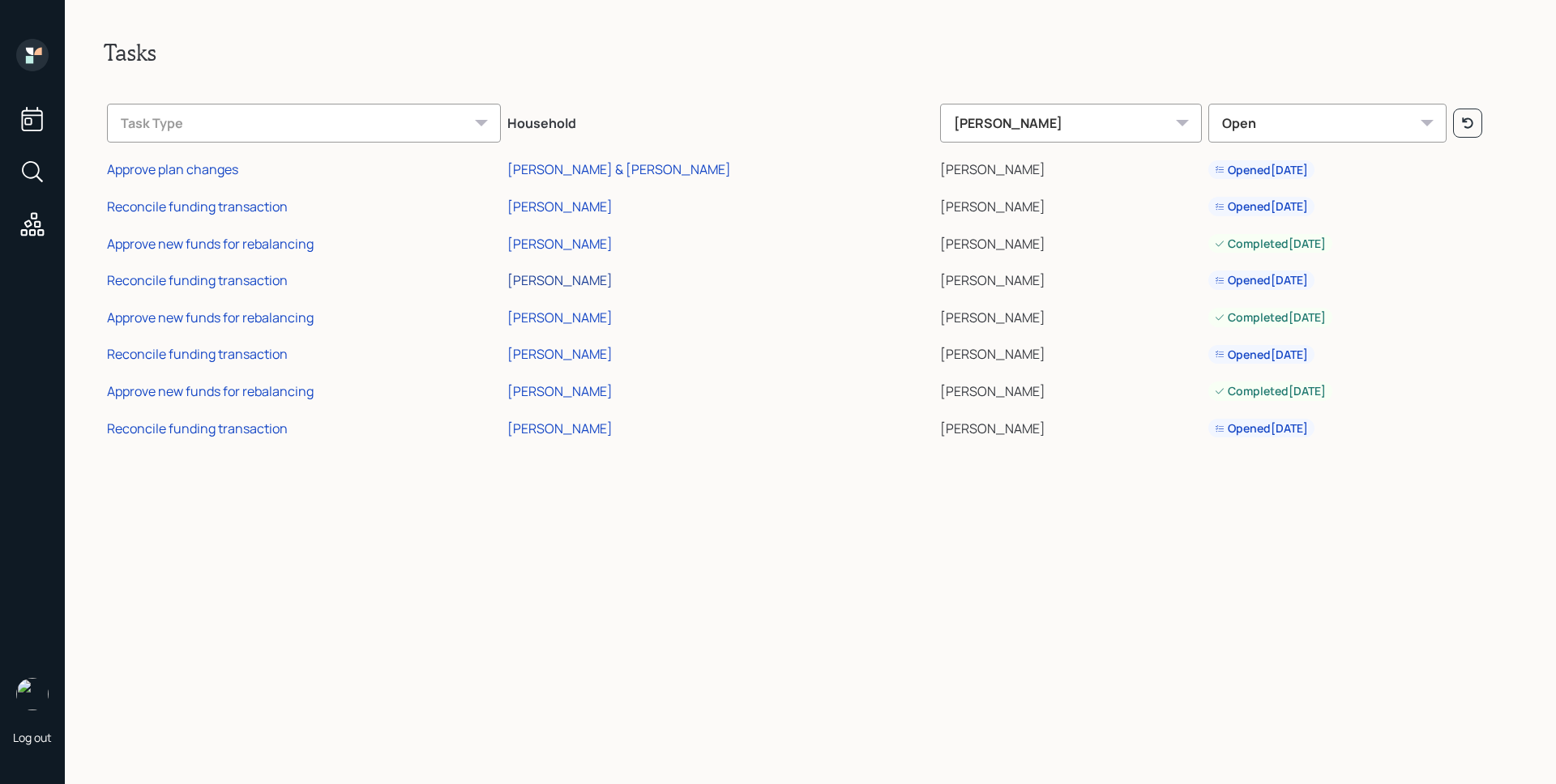
click at [613, 279] on div "[PERSON_NAME]" at bounding box center [560, 280] width 106 height 18
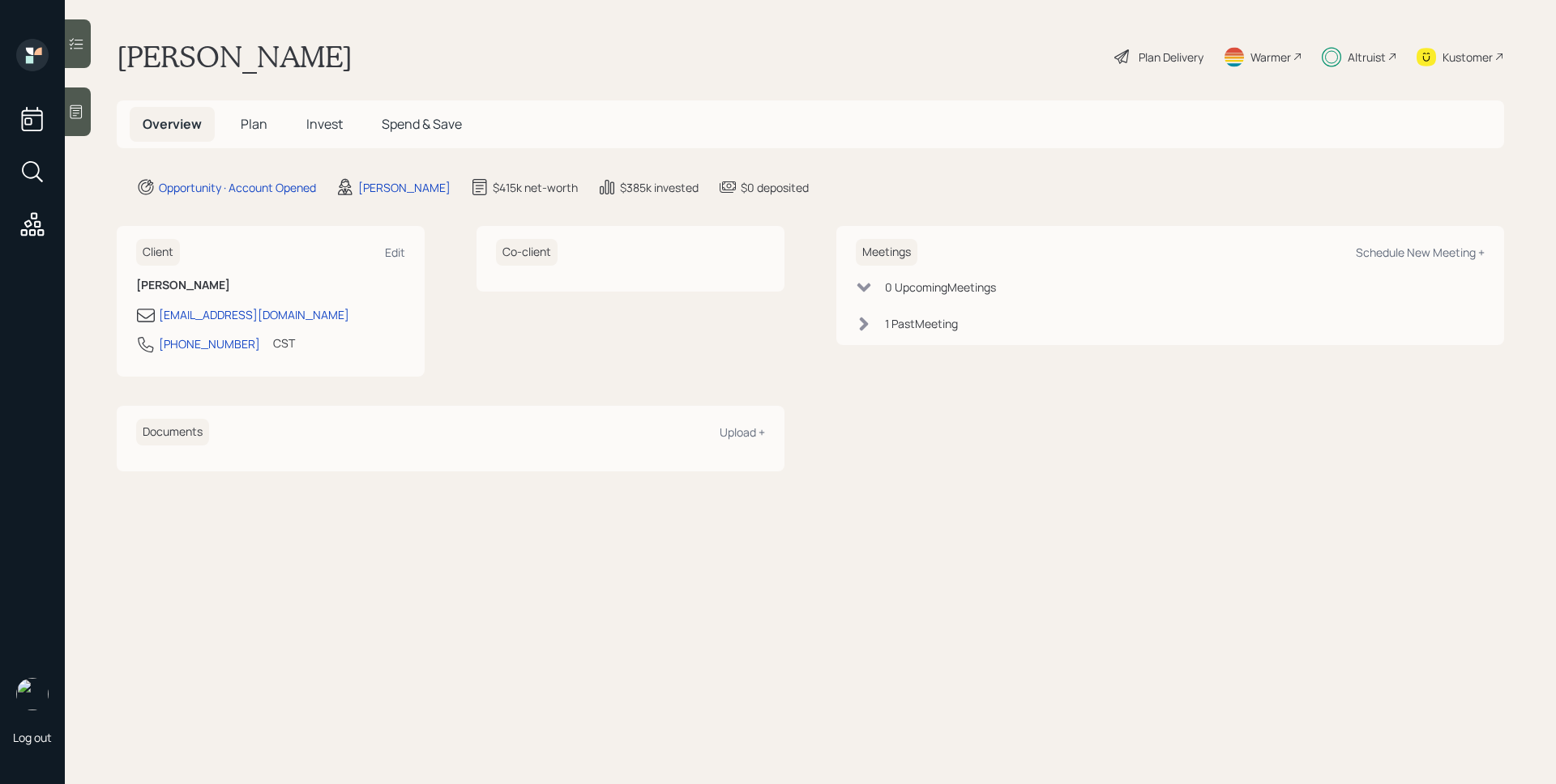
click at [1447, 51] on div "Kustomer" at bounding box center [1467, 57] width 50 height 17
